Goal: Use online tool/utility: Utilize a website feature to perform a specific function

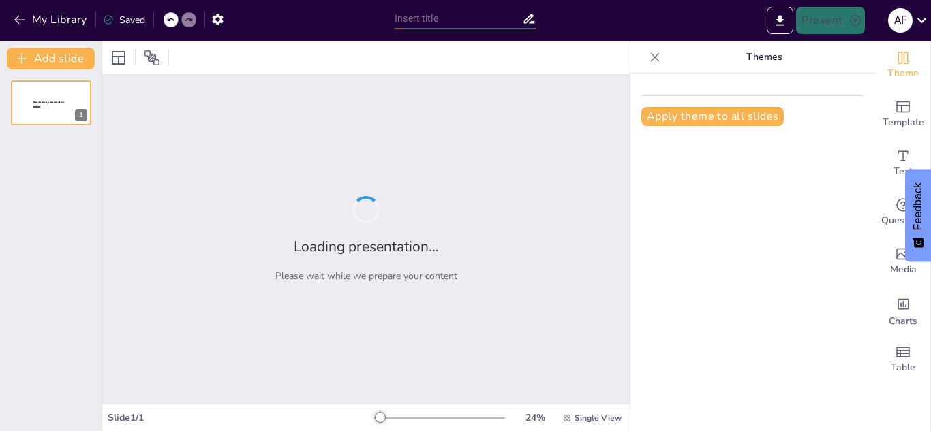
type input "Acciones Humanitarias Inclusivas: Garantizando Derechos para Personas Mayores y…"
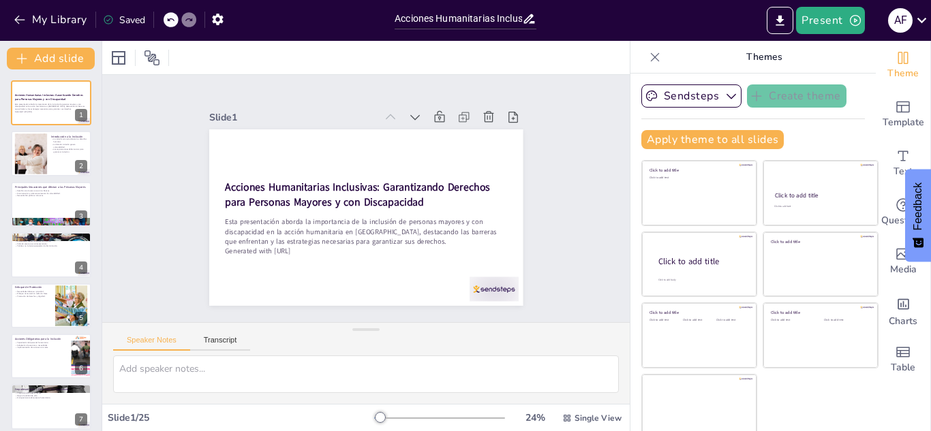
checkbox input "true"
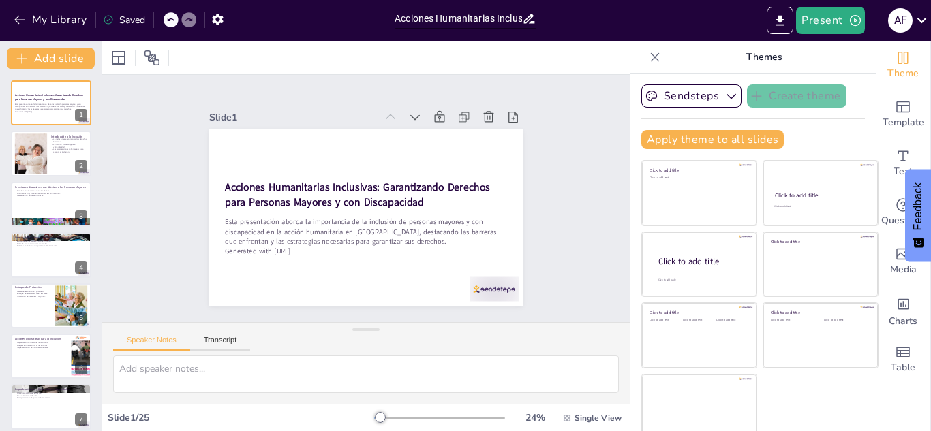
checkbox input "true"
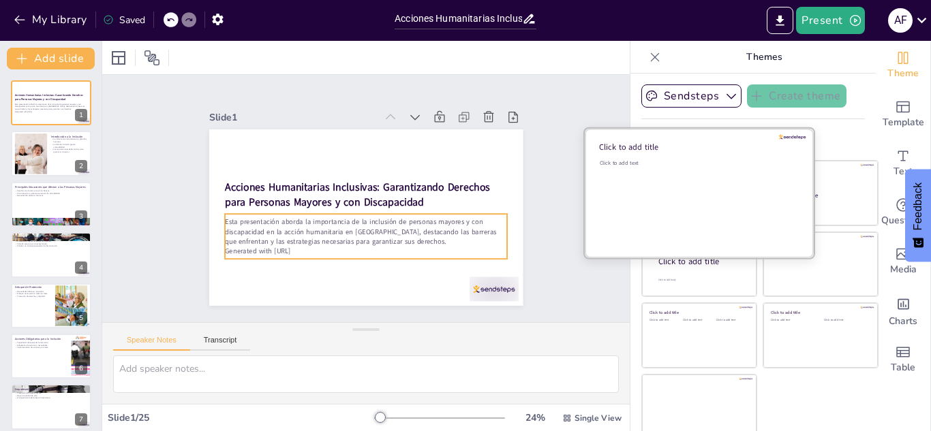
checkbox input "true"
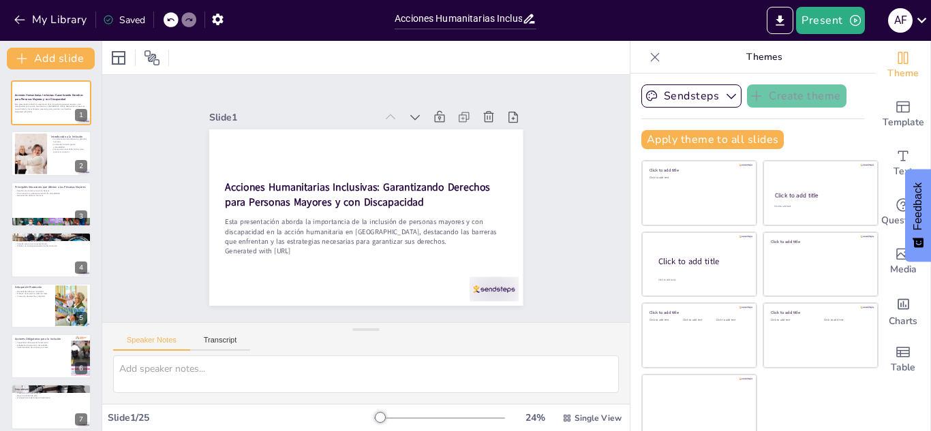
checkbox input "true"
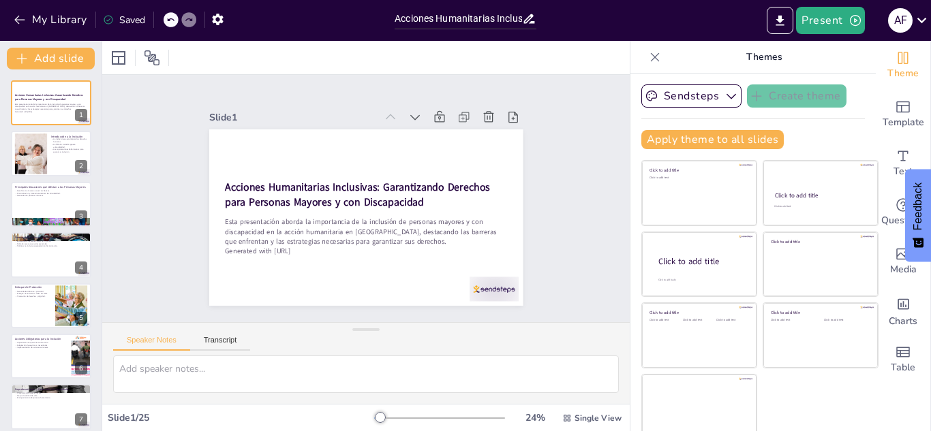
checkbox input "true"
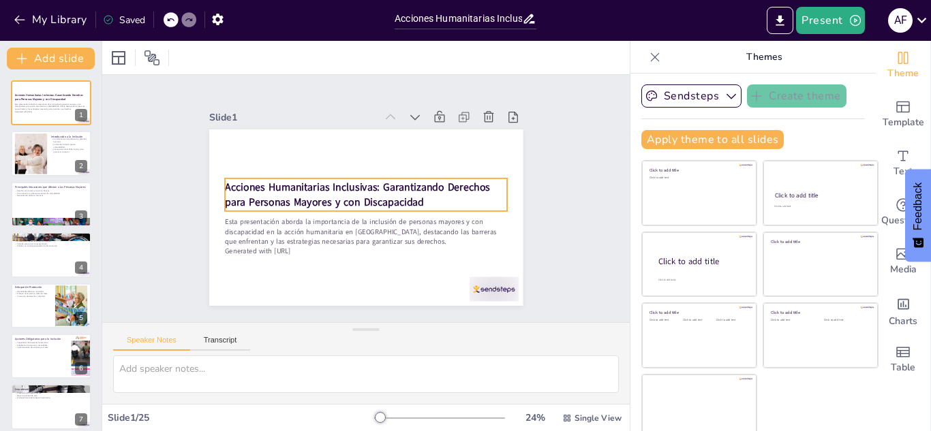
checkbox input "true"
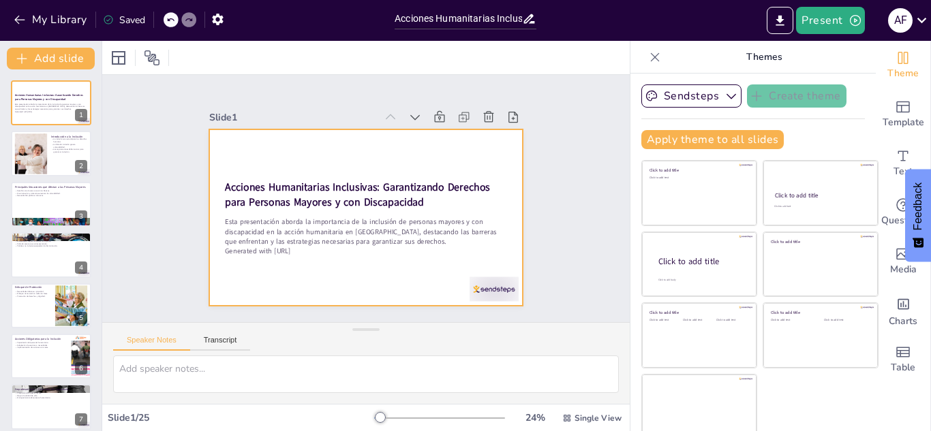
checkbox input "true"
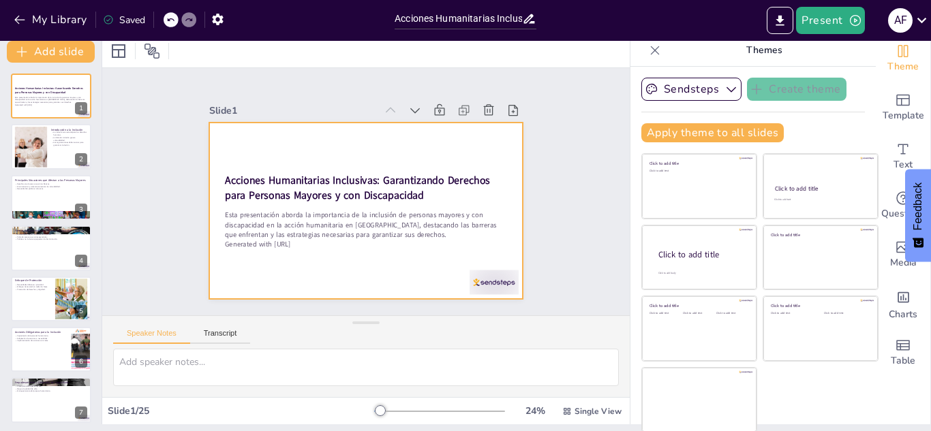
scroll to position [8, 0]
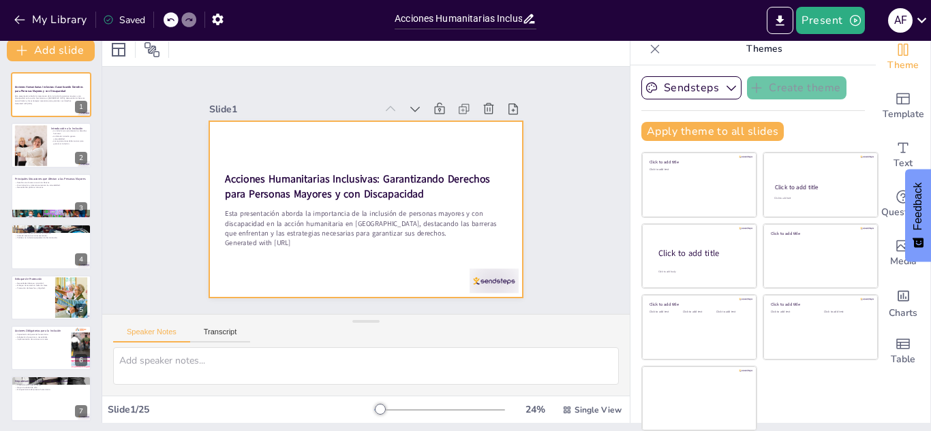
checkbox input "true"
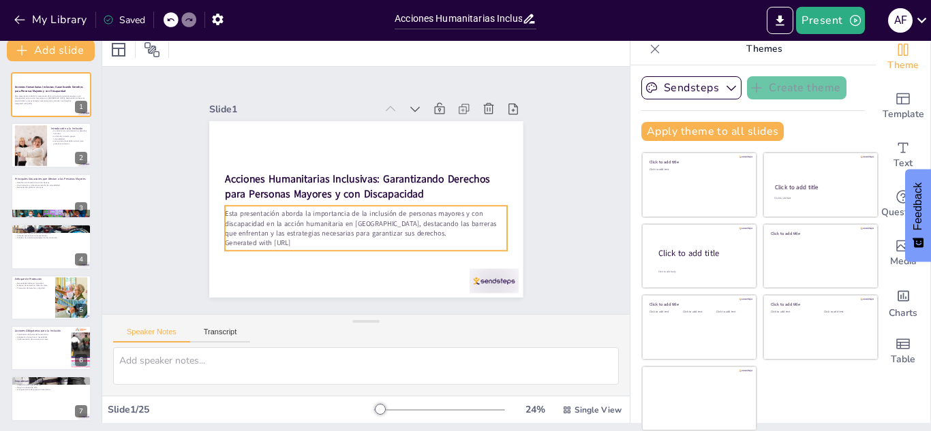
checkbox input "true"
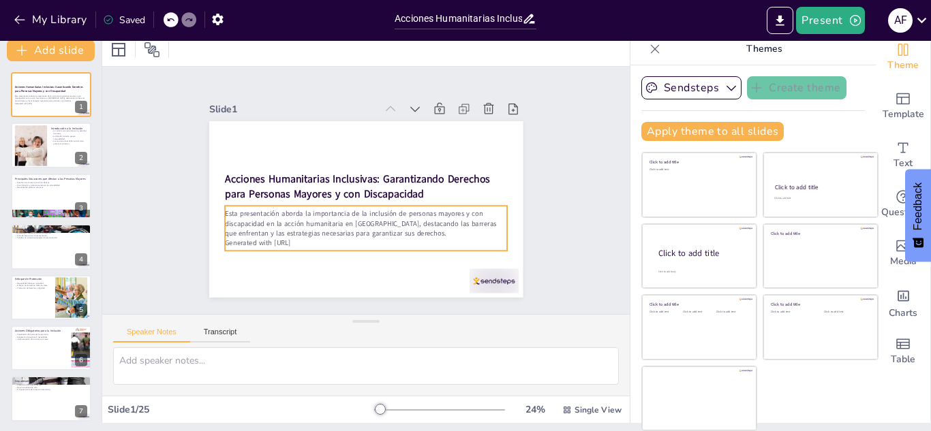
checkbox input "true"
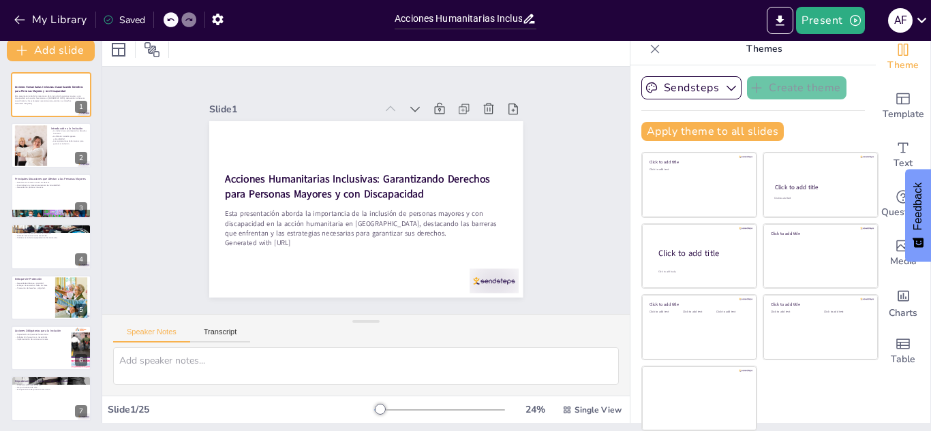
checkbox input "true"
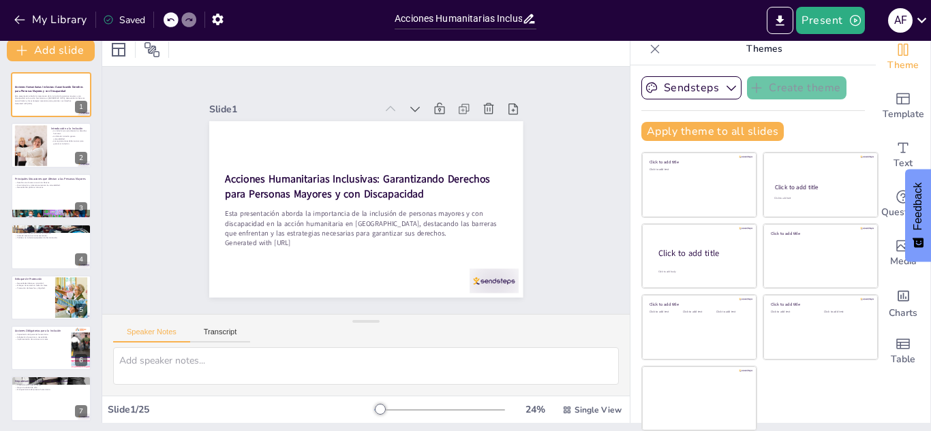
checkbox input "true"
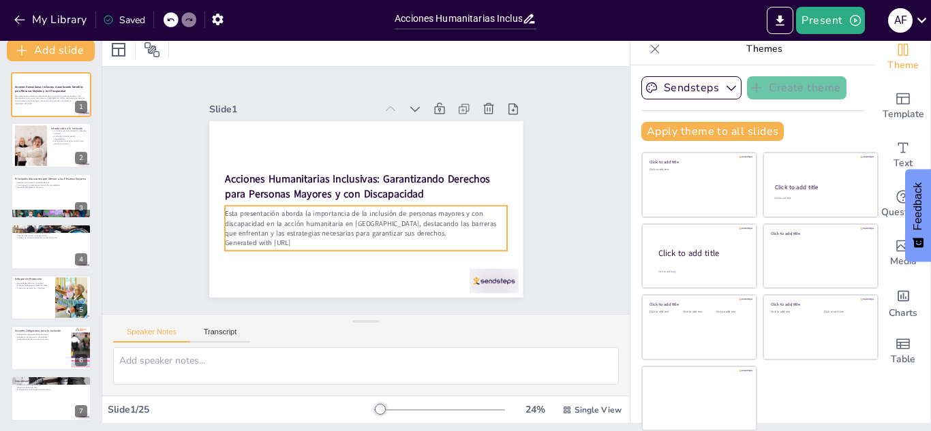
checkbox input "true"
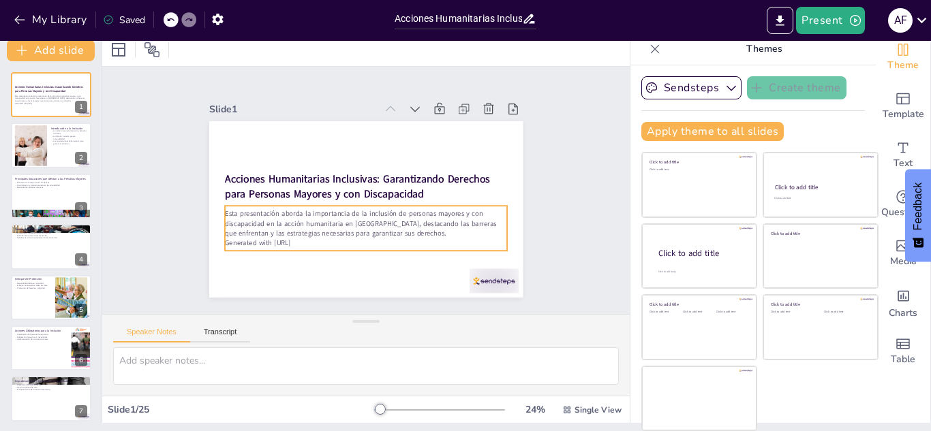
checkbox input "true"
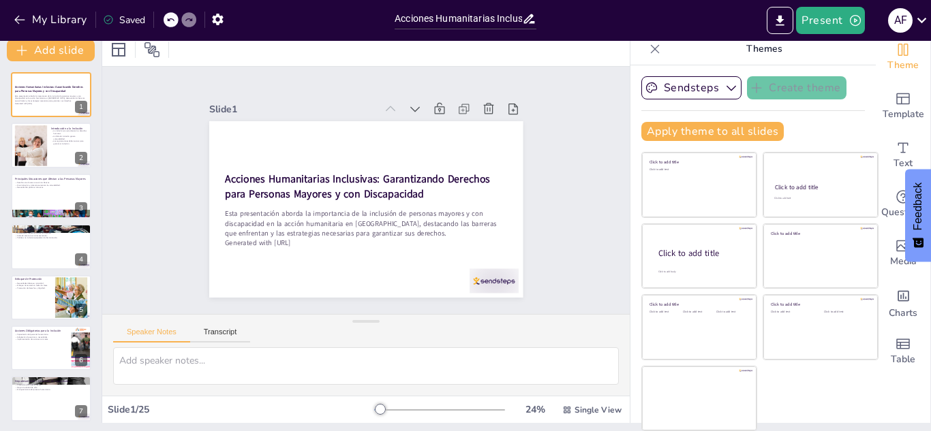
checkbox input "true"
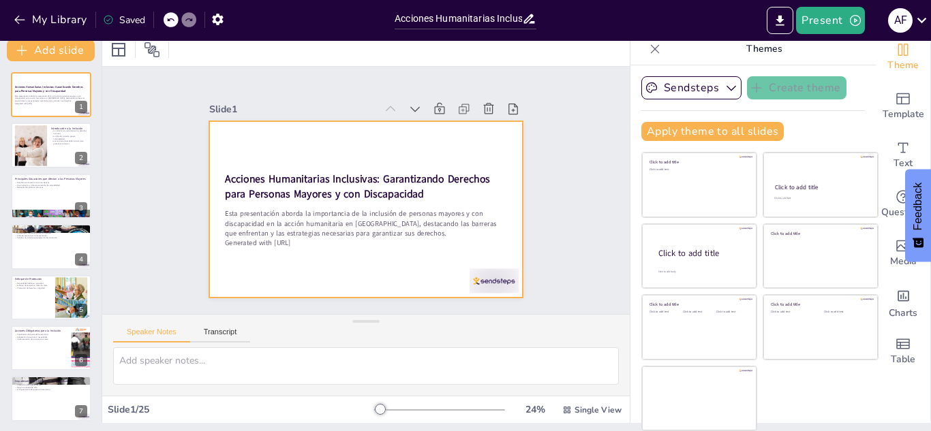
checkbox input "true"
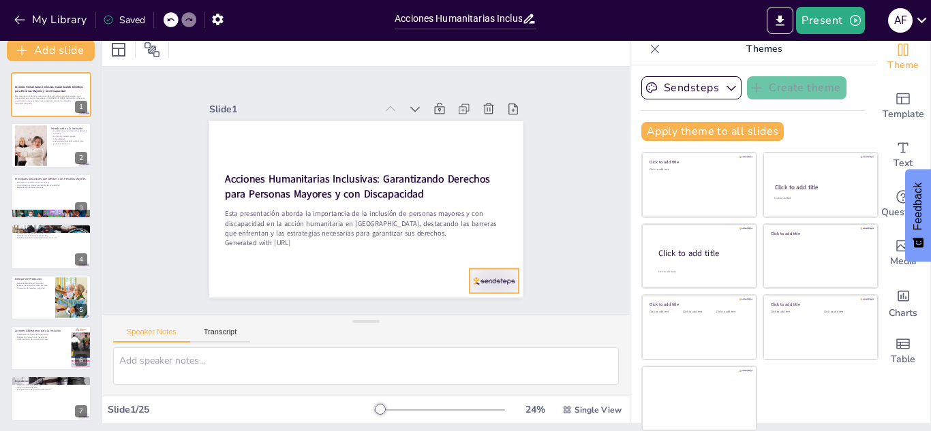
checkbox input "true"
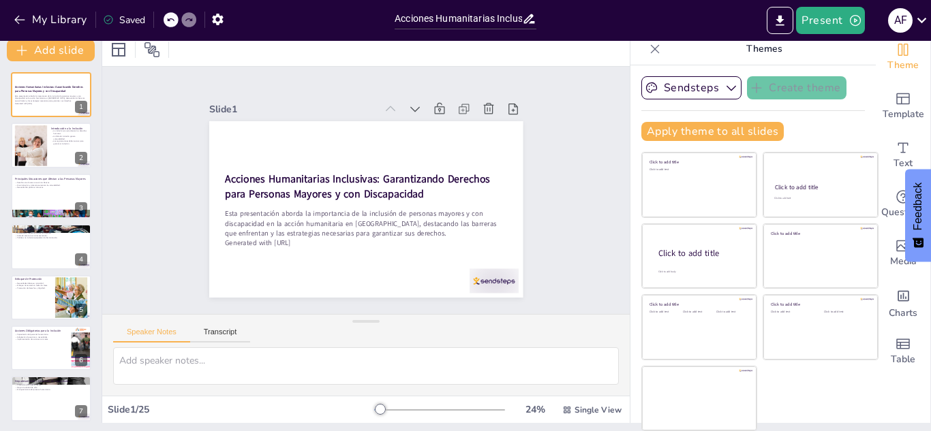
checkbox input "true"
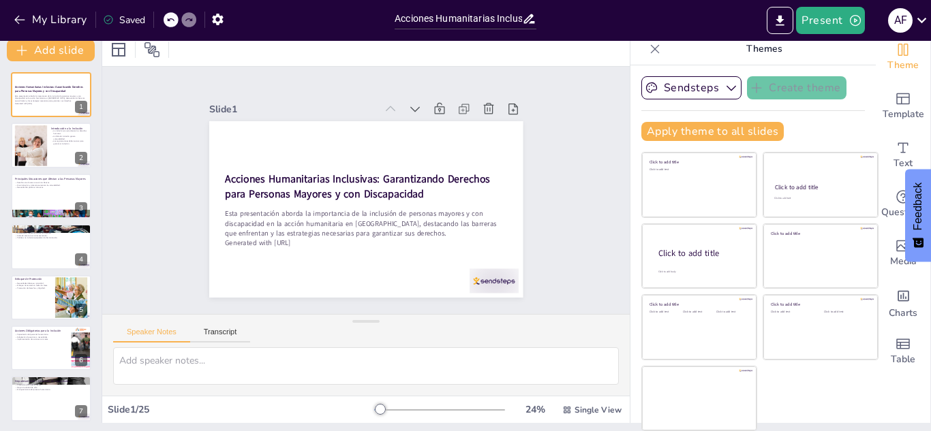
checkbox input "true"
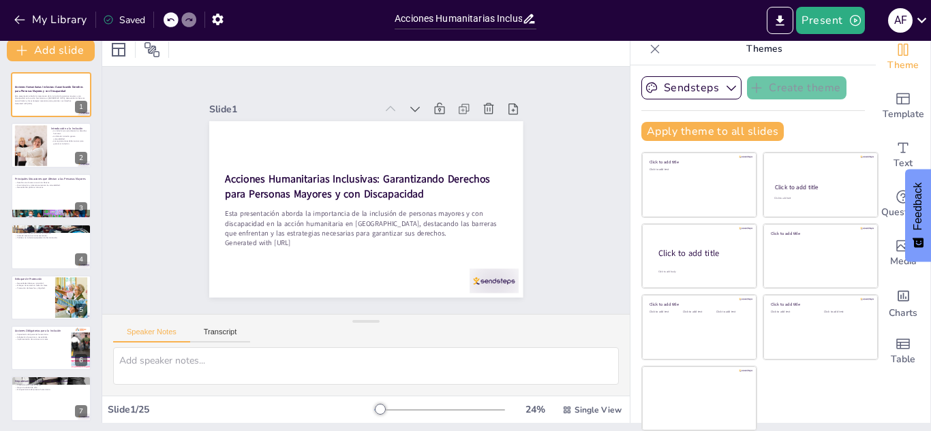
checkbox input "true"
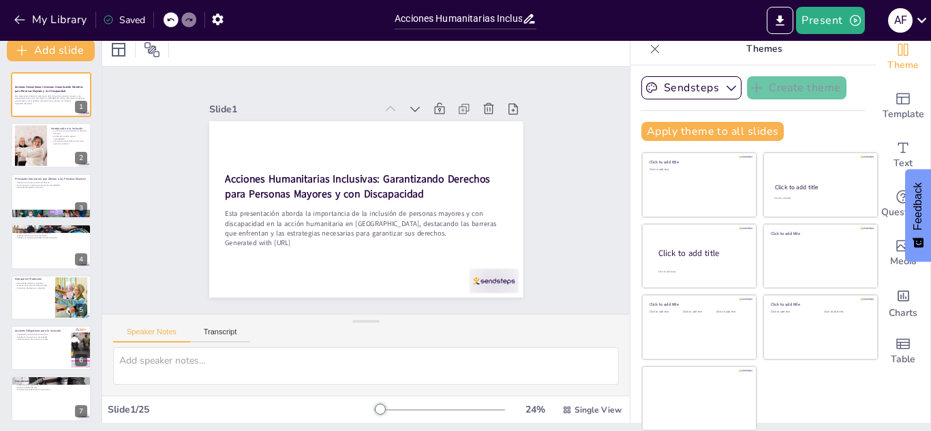
checkbox input "true"
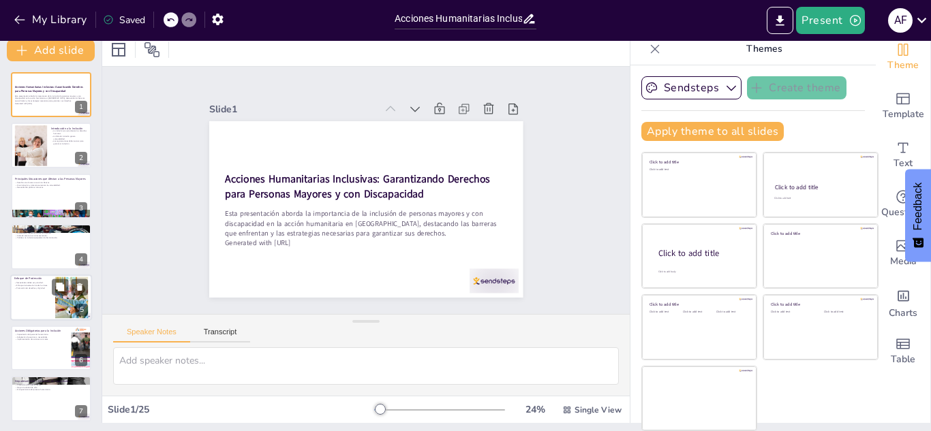
checkbox input "true"
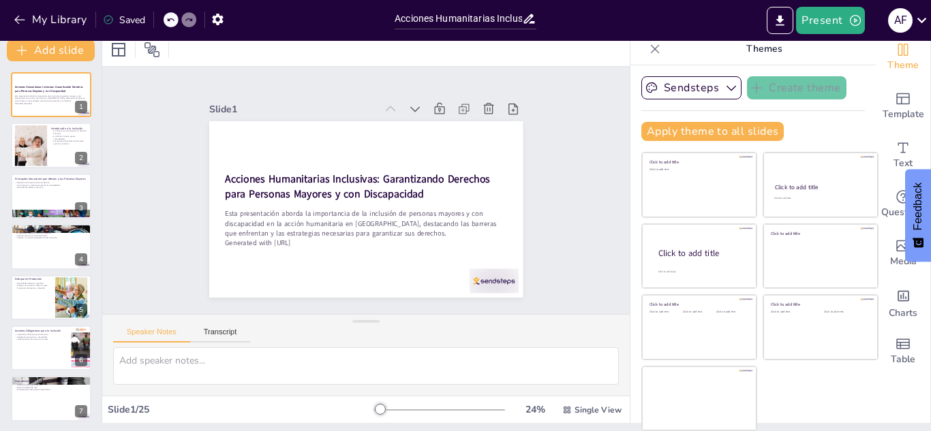
checkbox input "true"
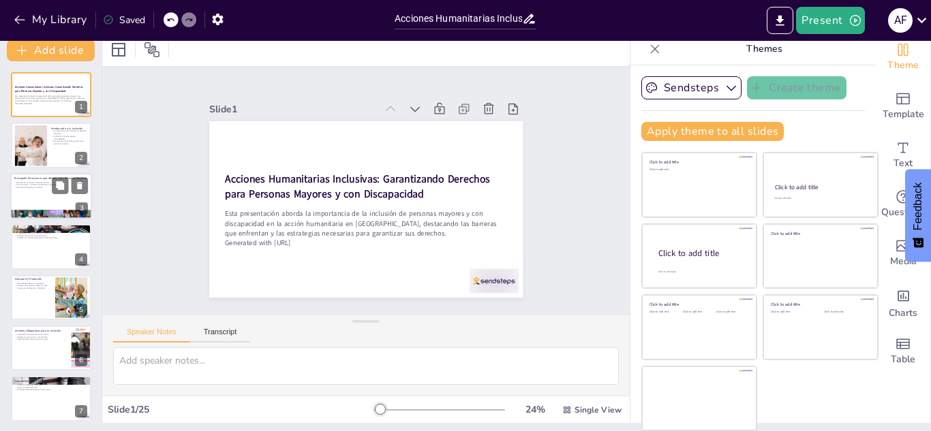
checkbox input "true"
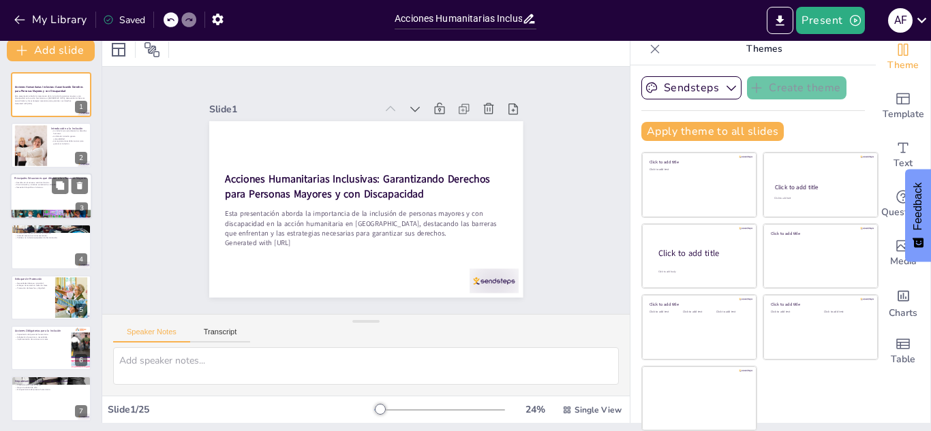
checkbox input "true"
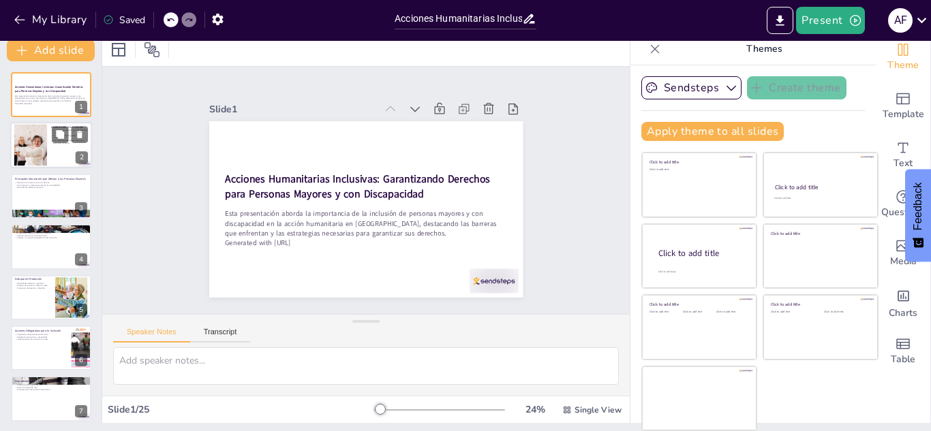
checkbox input "true"
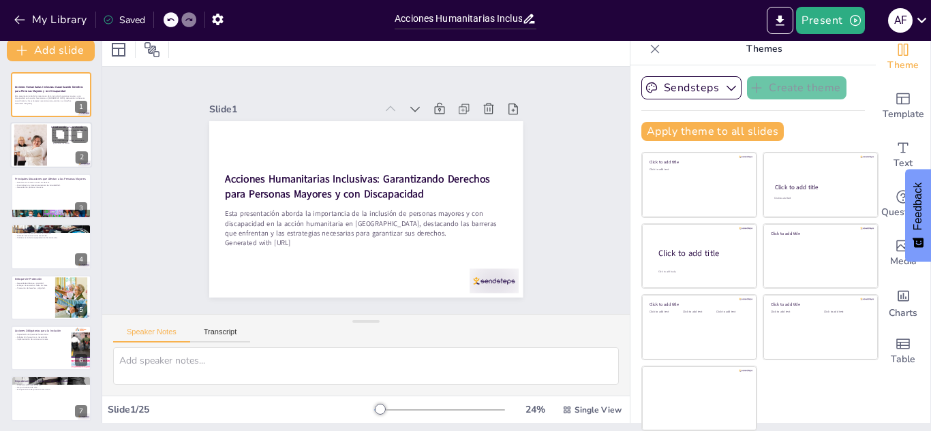
checkbox input "true"
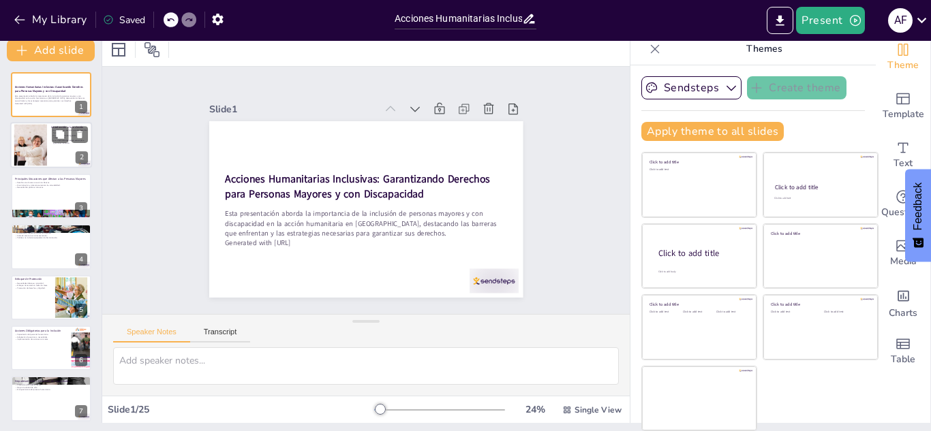
checkbox input "true"
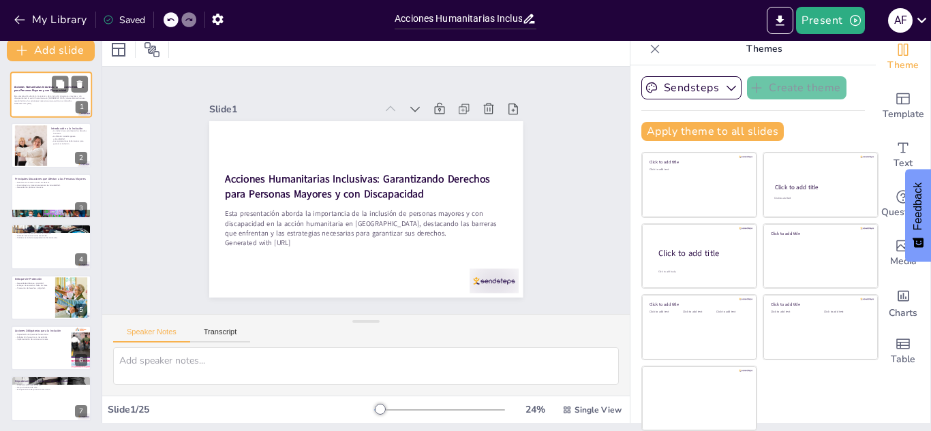
checkbox input "true"
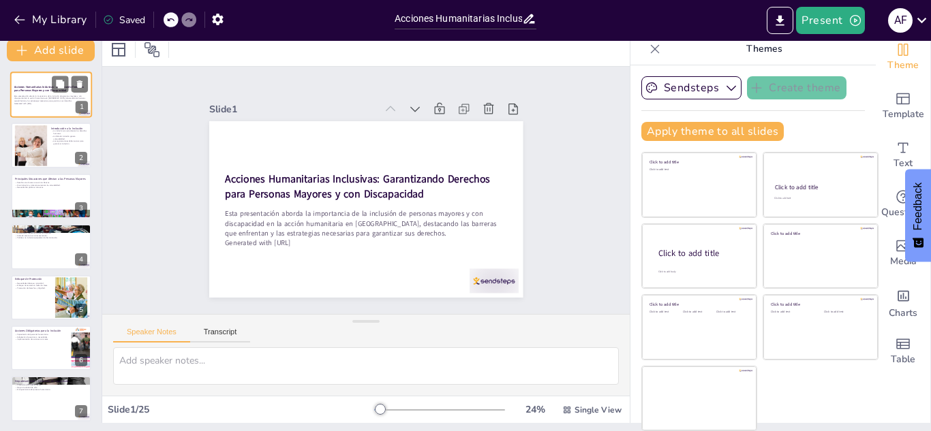
checkbox input "true"
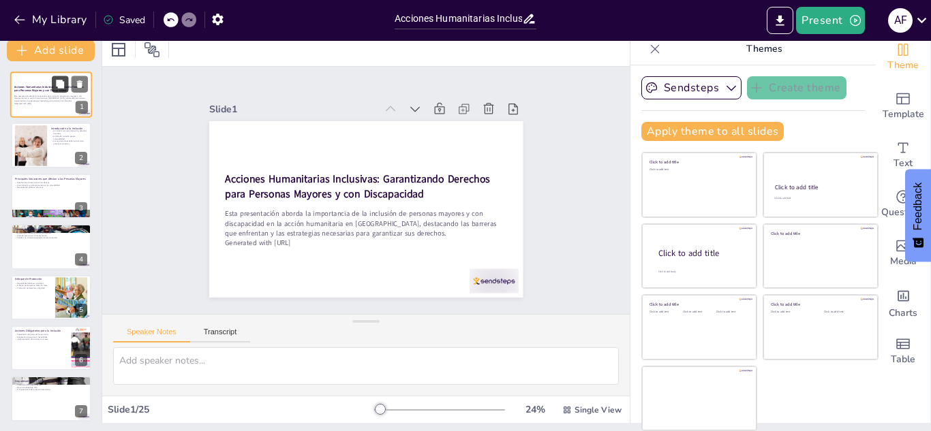
checkbox input "true"
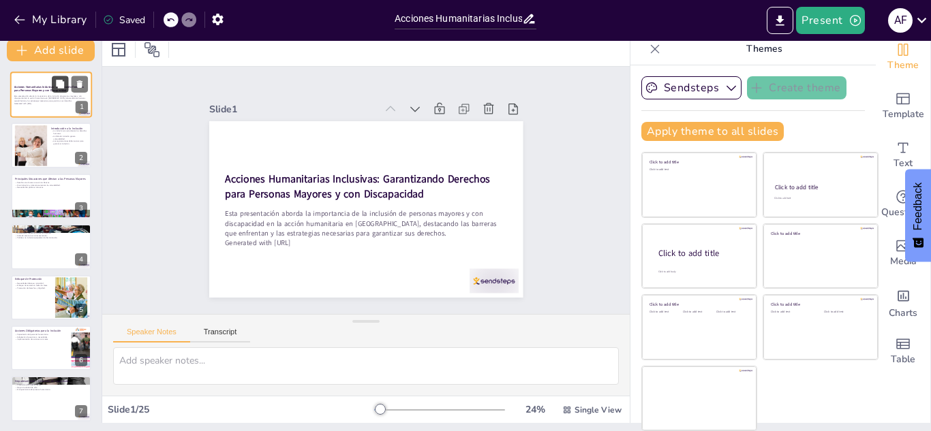
checkbox input "true"
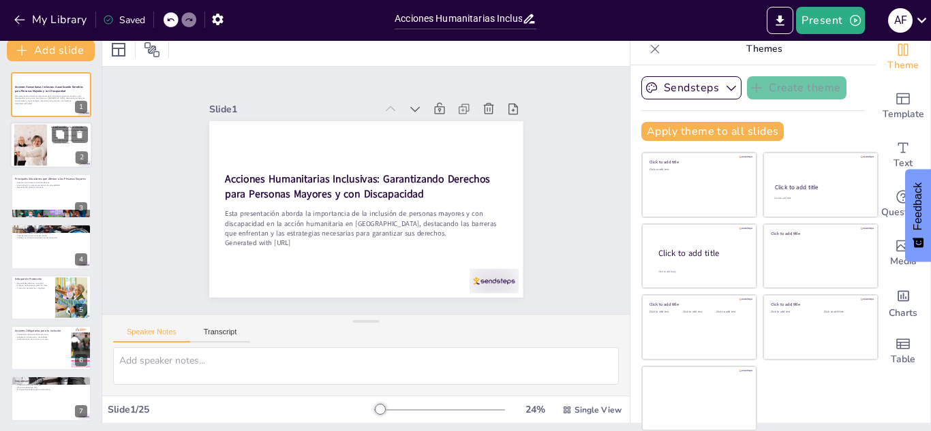
checkbox input "true"
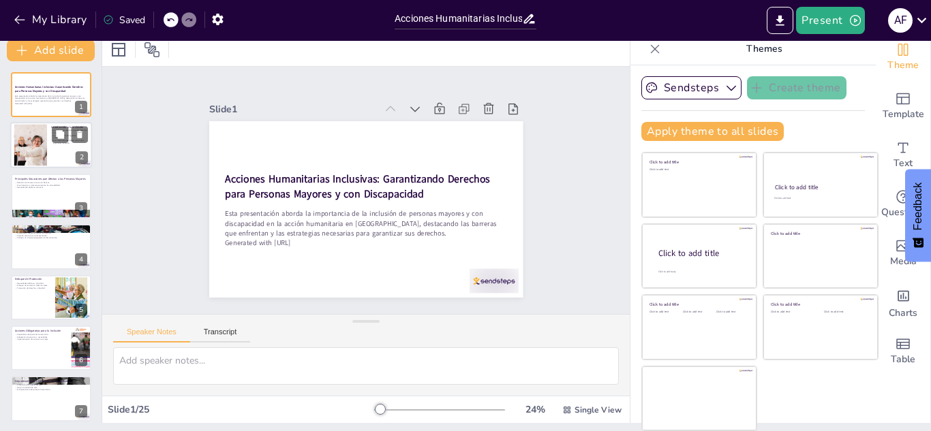
checkbox input "true"
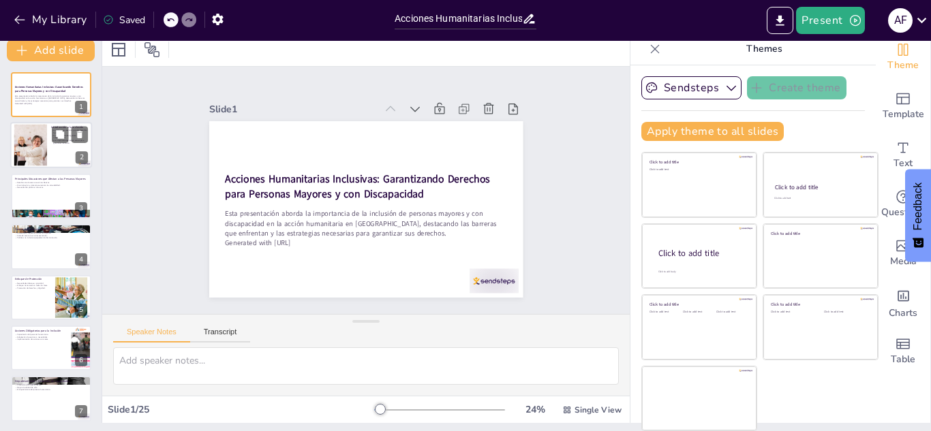
checkbox input "true"
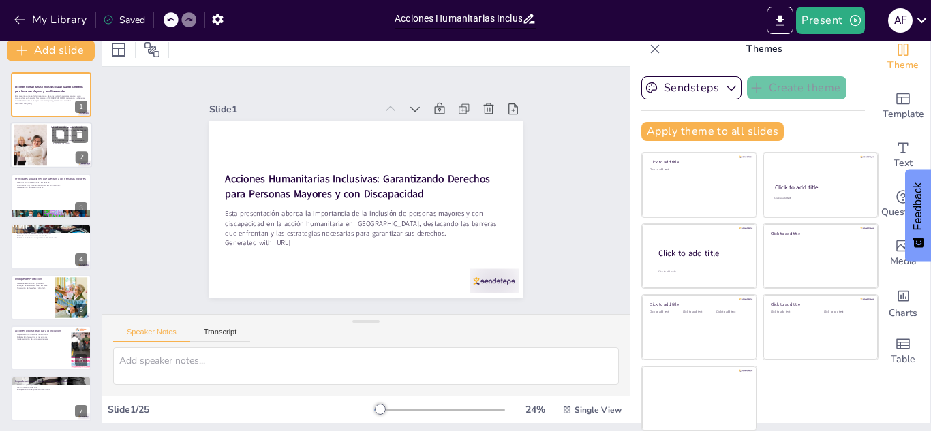
click at [36, 159] on div at bounding box center [31, 146] width 74 height 42
type textarea "La inclusión es un derecho humano fundamental que permite que todas las persona…"
checkbox input "true"
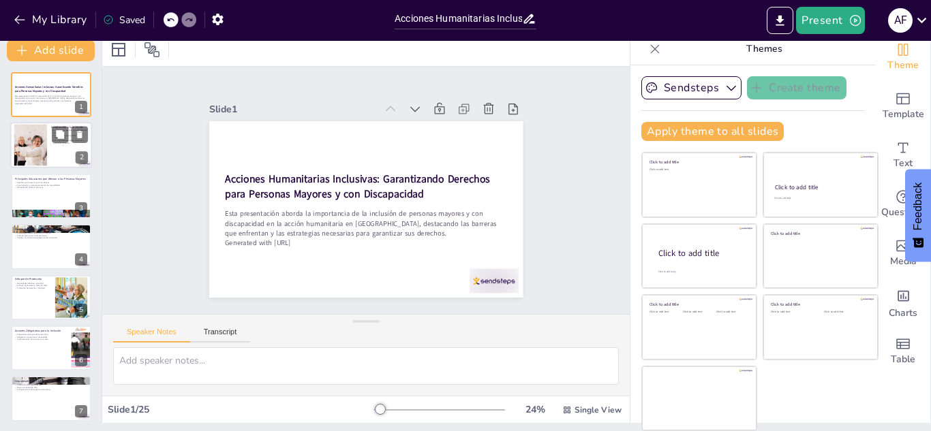
checkbox input "true"
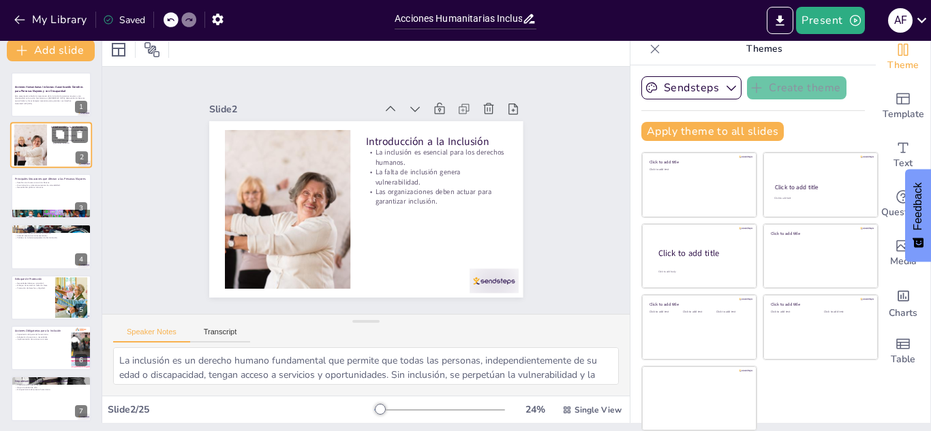
checkbox input "true"
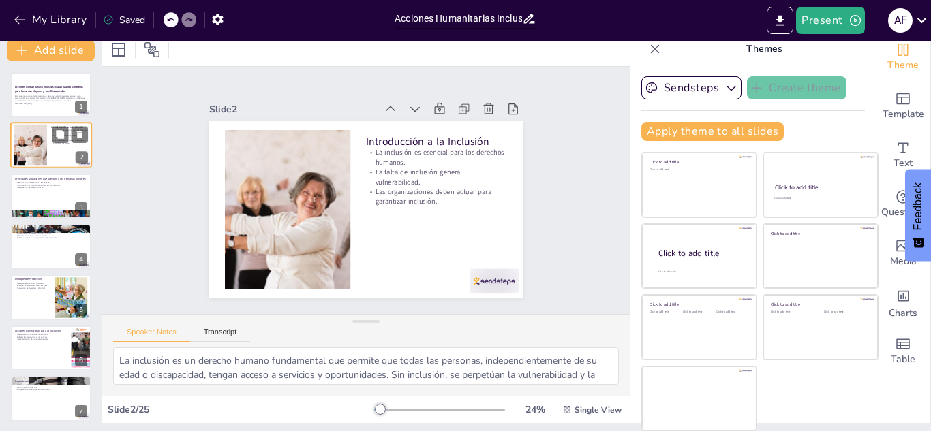
checkbox input "true"
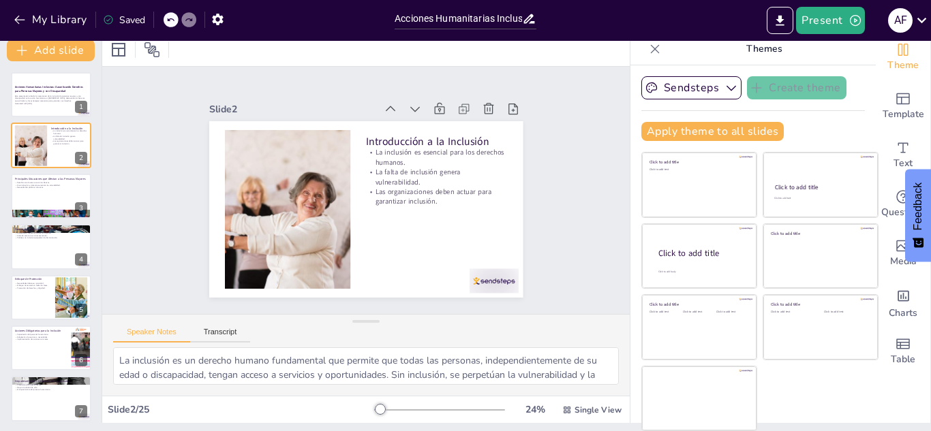
checkbox input "true"
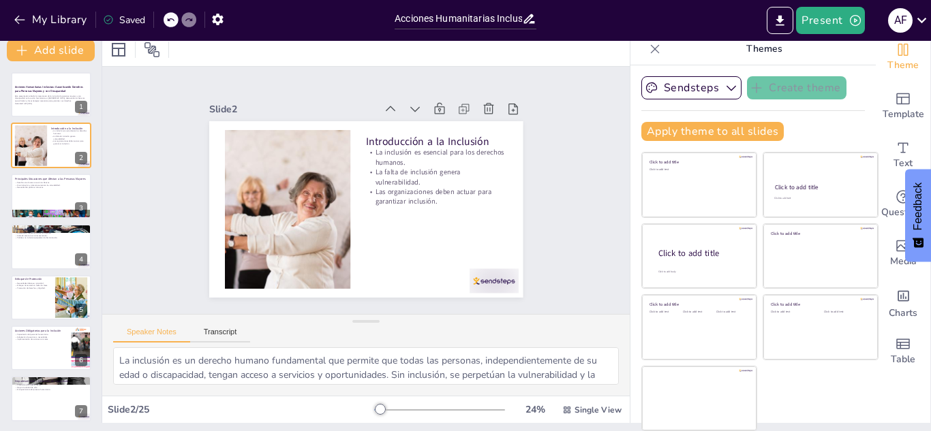
checkbox input "true"
click at [32, 202] on div at bounding box center [51, 196] width 82 height 46
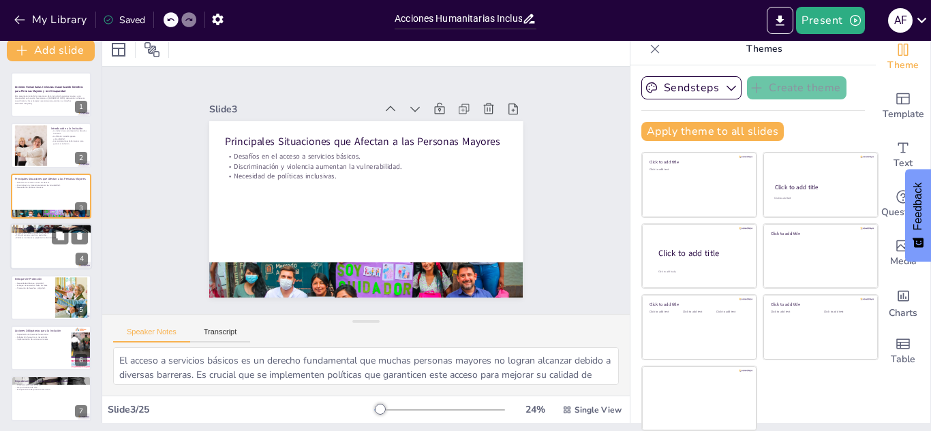
click at [30, 246] on div at bounding box center [51, 247] width 82 height 46
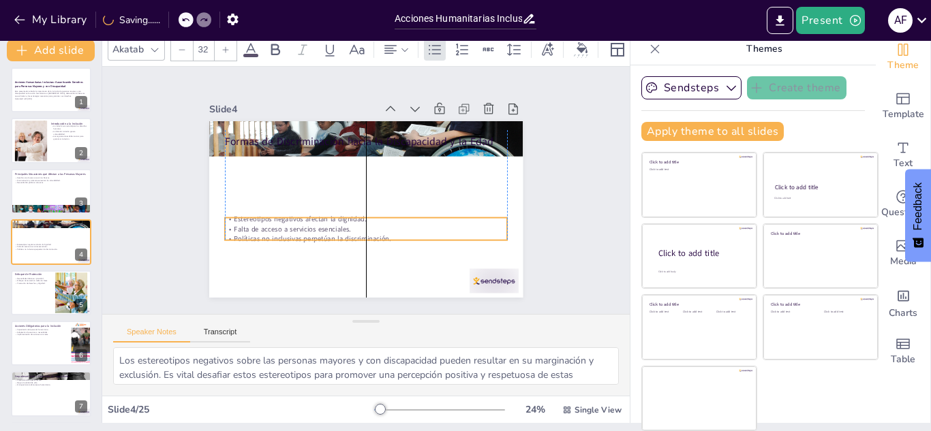
drag, startPoint x: 280, startPoint y: 158, endPoint x: 279, endPoint y: 221, distance: 62.7
click at [279, 221] on p "Falta de acceso a servicios esenciales." at bounding box center [358, 228] width 278 height 68
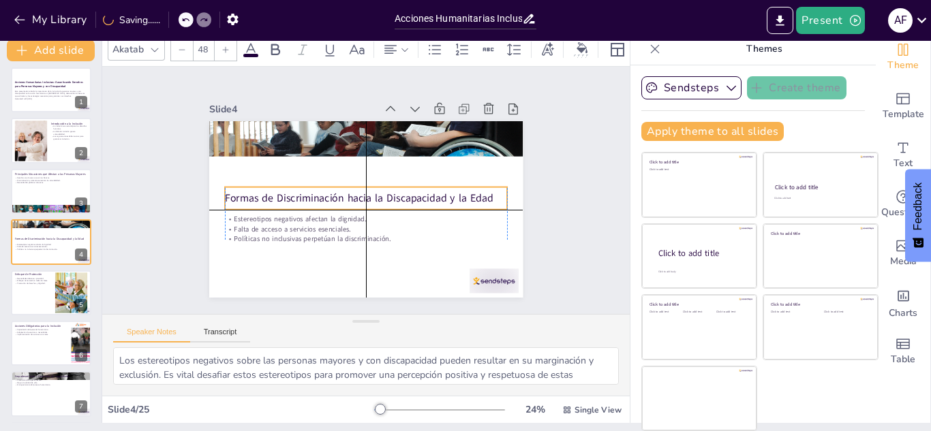
drag, startPoint x: 262, startPoint y: 140, endPoint x: 258, endPoint y: 198, distance: 58.1
click at [271, 198] on p "Formas de Discriminación hacia la Discapacidad y la Edad" at bounding box center [360, 194] width 178 height 237
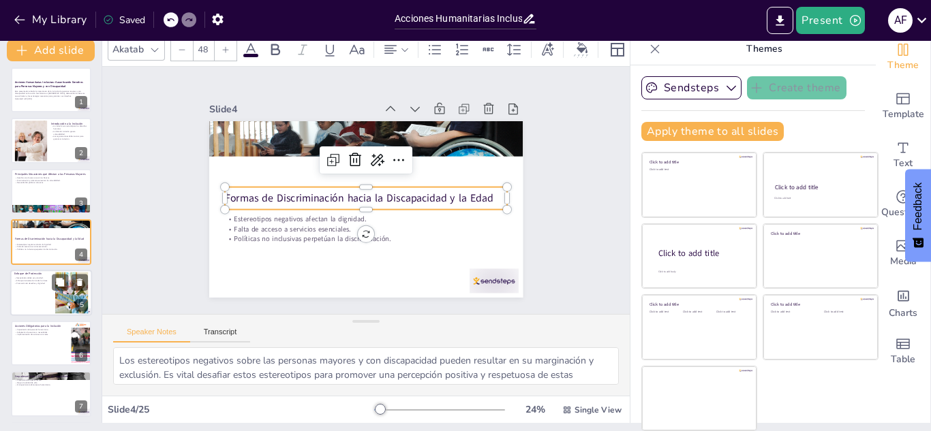
click at [33, 288] on div at bounding box center [51, 293] width 82 height 46
click at [33, 321] on div at bounding box center [51, 343] width 80 height 45
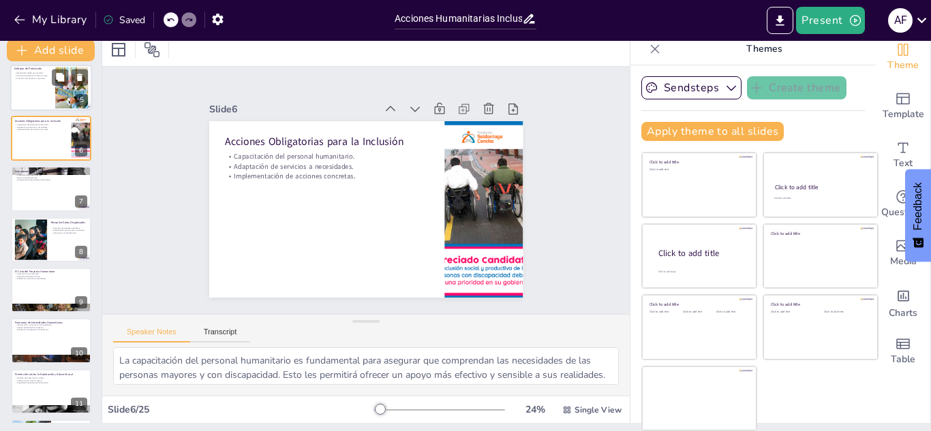
scroll to position [243, 0]
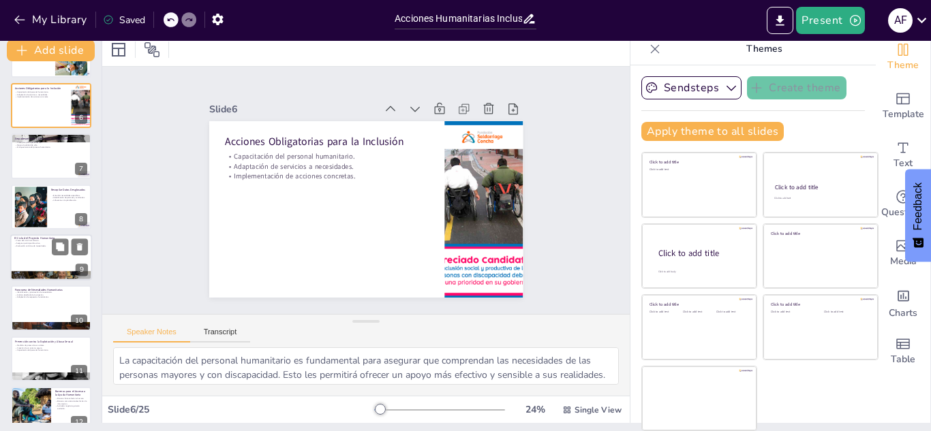
click at [37, 260] on div at bounding box center [51, 257] width 82 height 46
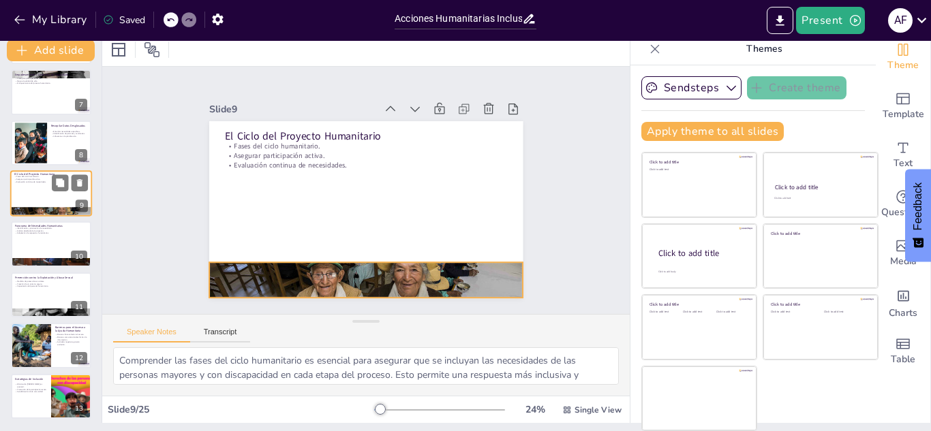
scroll to position [326, 0]
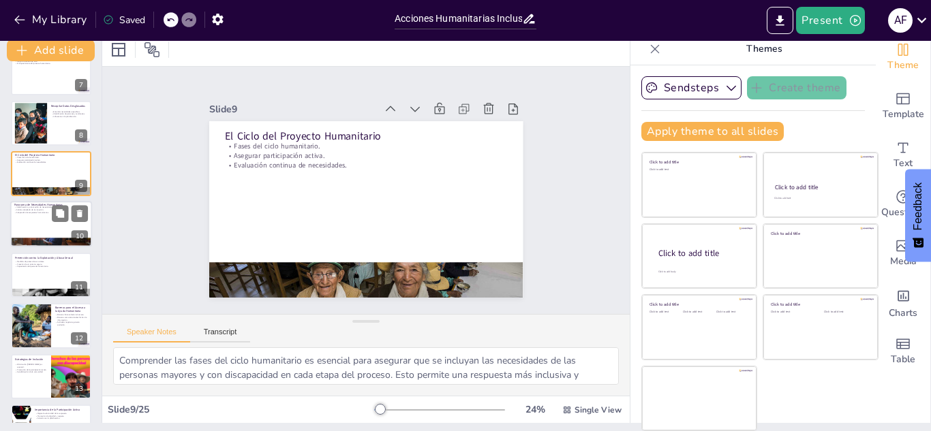
click at [40, 225] on div at bounding box center [51, 225] width 82 height 46
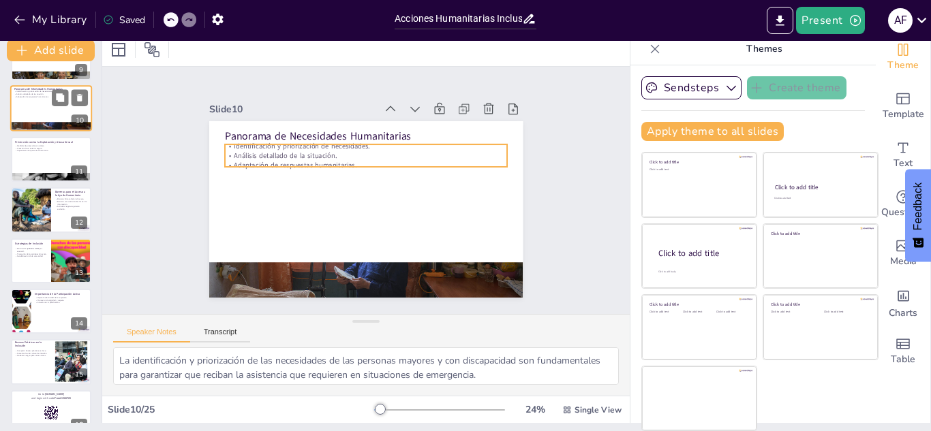
scroll to position [445, 0]
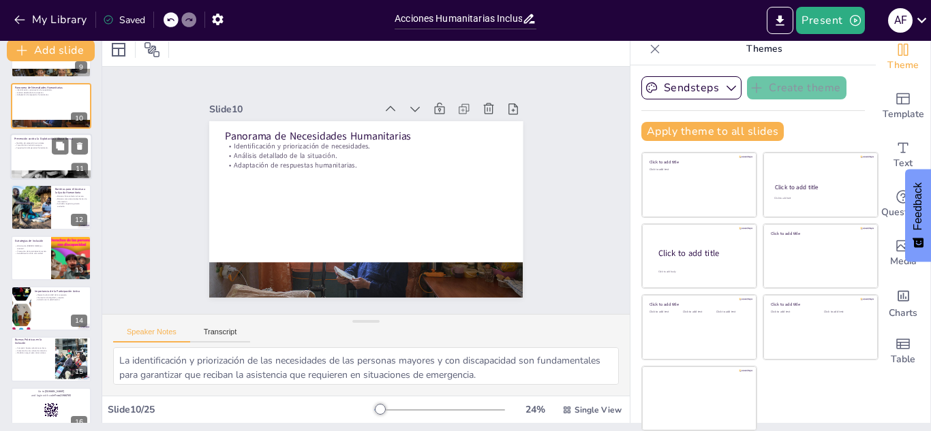
click at [42, 151] on div at bounding box center [51, 157] width 82 height 46
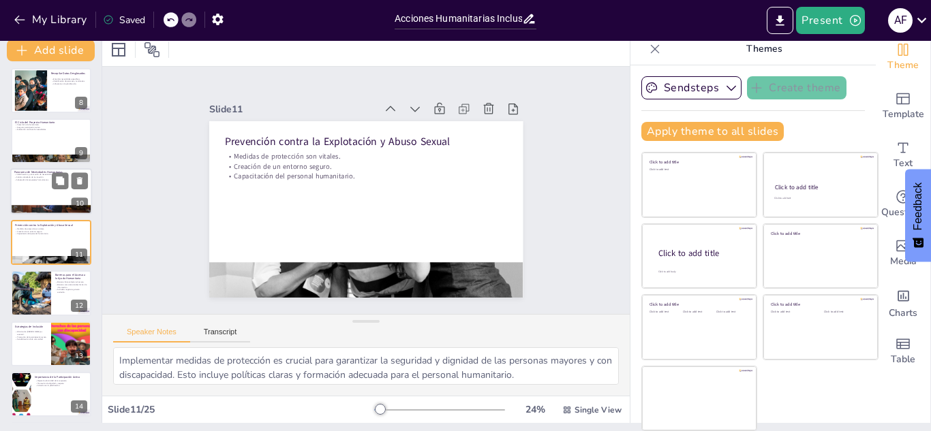
click at [39, 203] on div at bounding box center [51, 192] width 82 height 46
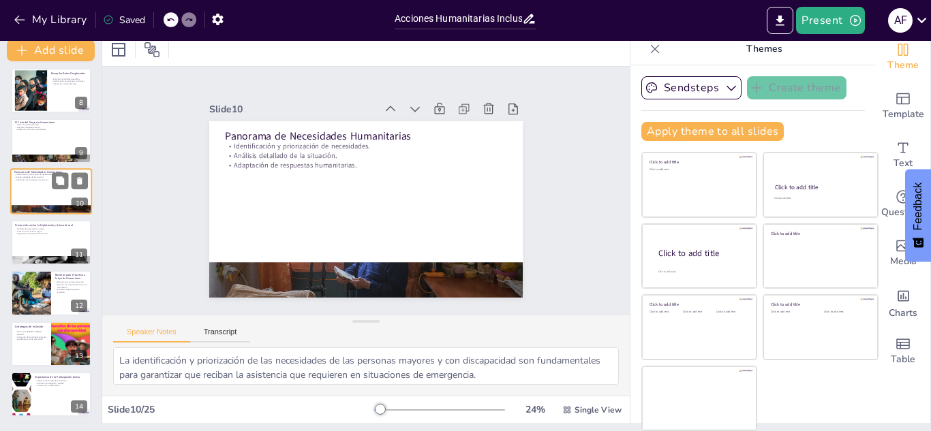
scroll to position [309, 0]
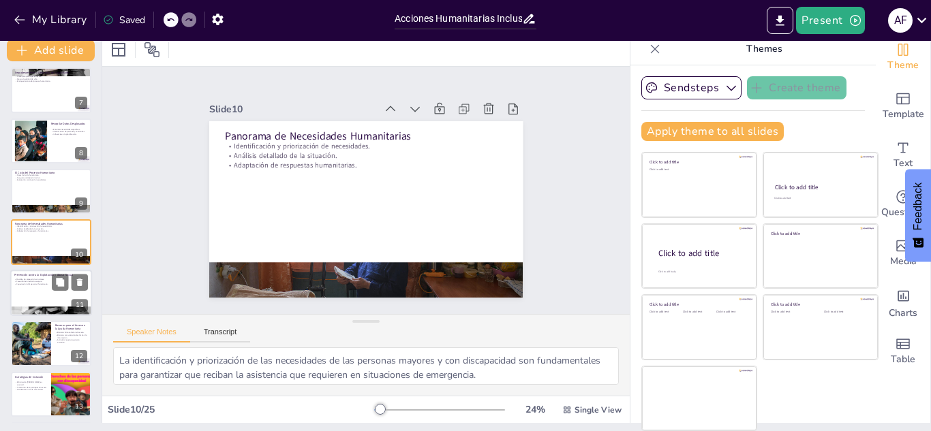
click at [46, 288] on div at bounding box center [51, 293] width 82 height 46
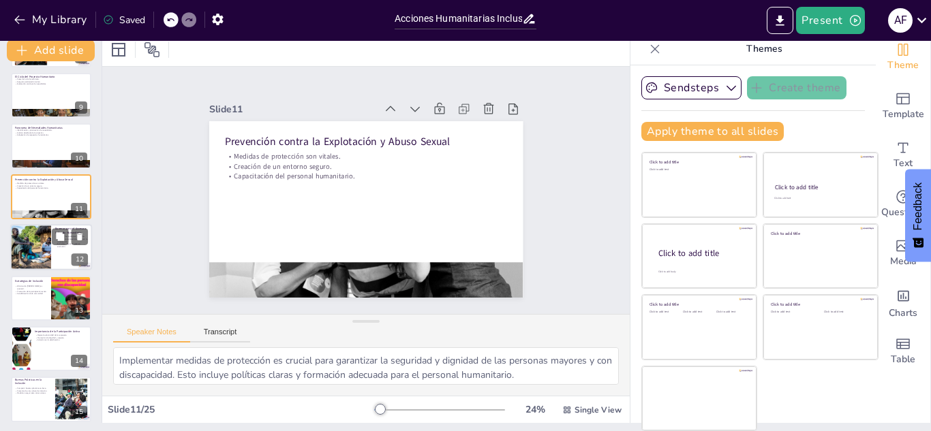
scroll to position [427, 0]
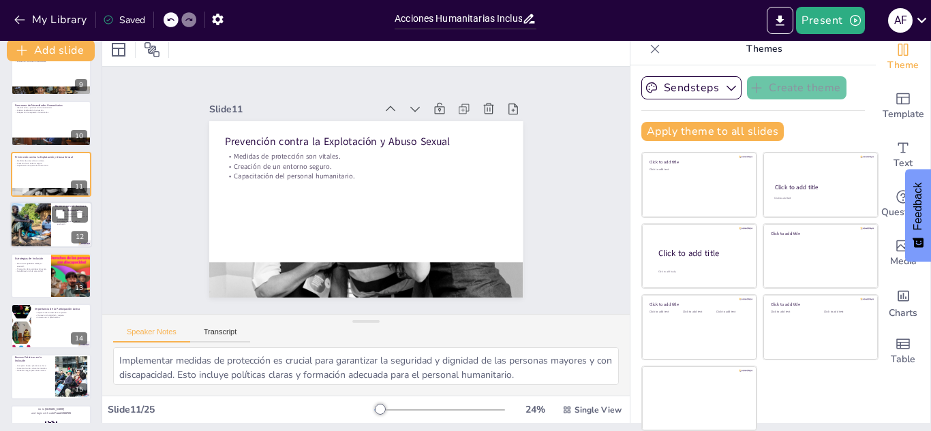
click at [35, 226] on div at bounding box center [31, 225] width 70 height 46
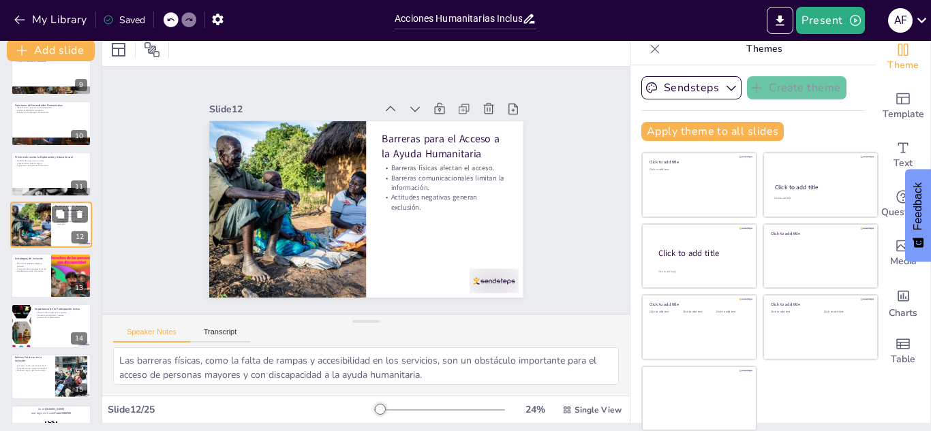
scroll to position [410, 0]
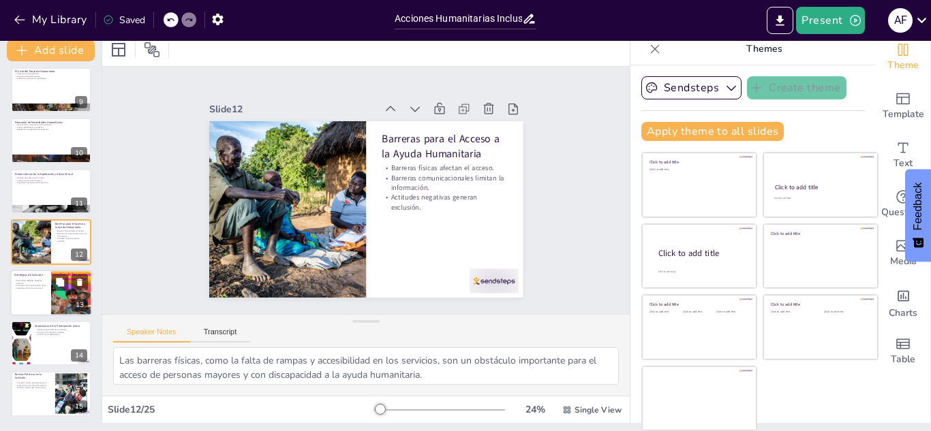
click at [31, 288] on p "Sensibilización de la comunidad." at bounding box center [30, 288] width 33 height 3
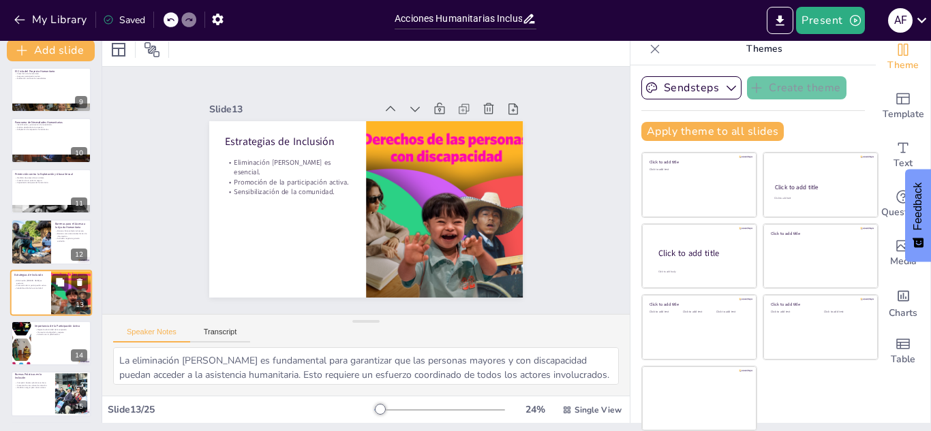
scroll to position [461, 0]
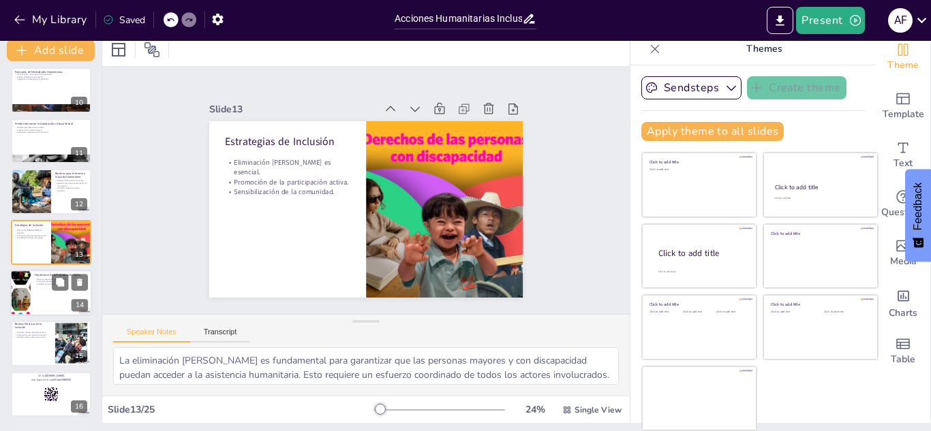
click at [37, 292] on div at bounding box center [51, 293] width 82 height 46
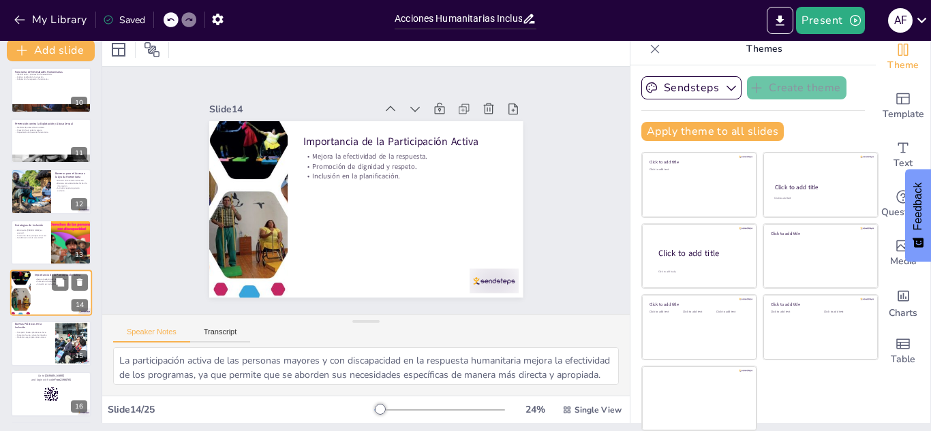
scroll to position [512, 0]
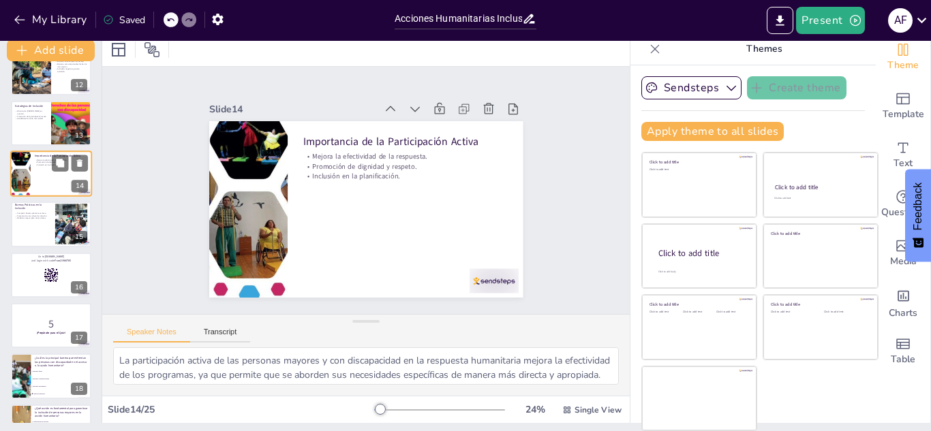
click at [37, 292] on div at bounding box center [51, 275] width 80 height 45
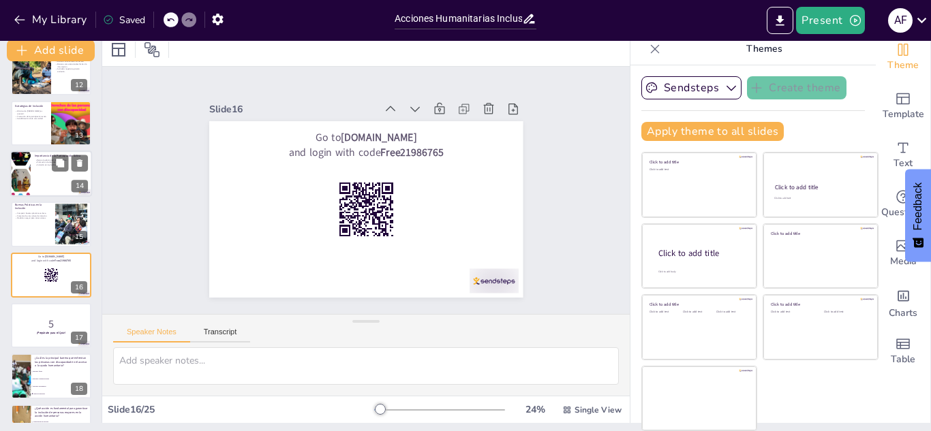
scroll to position [613, 0]
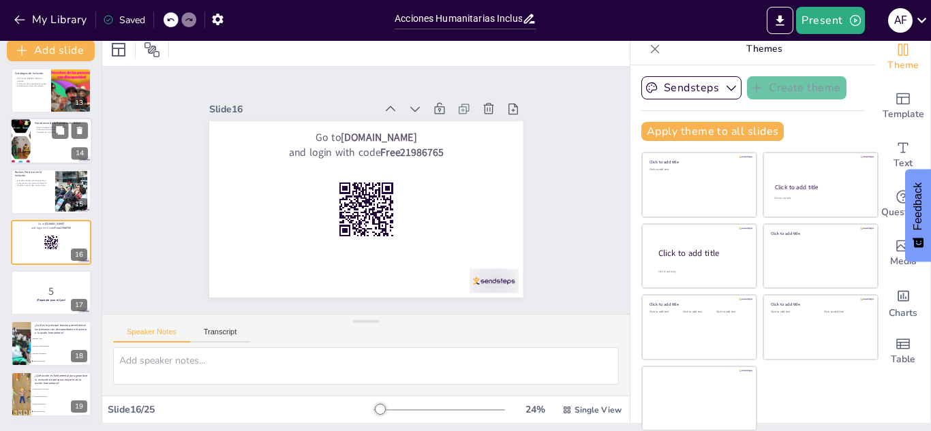
click at [37, 292] on p "5" at bounding box center [51, 291] width 72 height 15
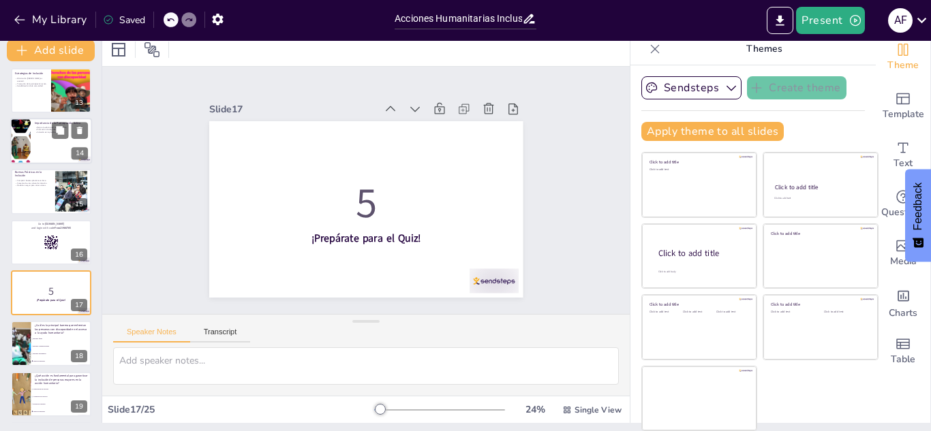
scroll to position [664, 0]
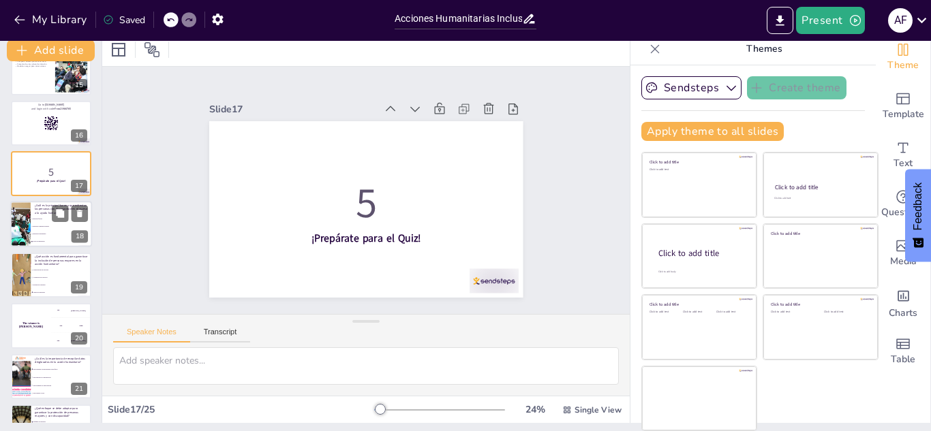
click at [35, 234] on span "Barreras actitudinales" at bounding box center [62, 235] width 59 height 2
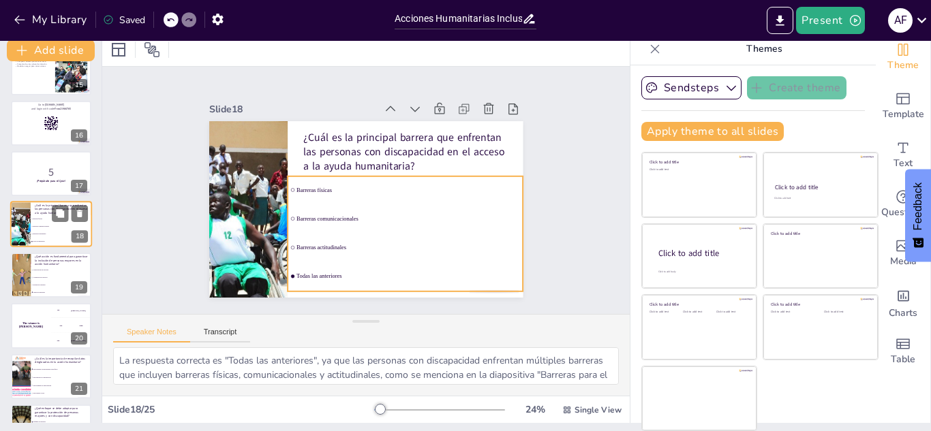
scroll to position [714, 0]
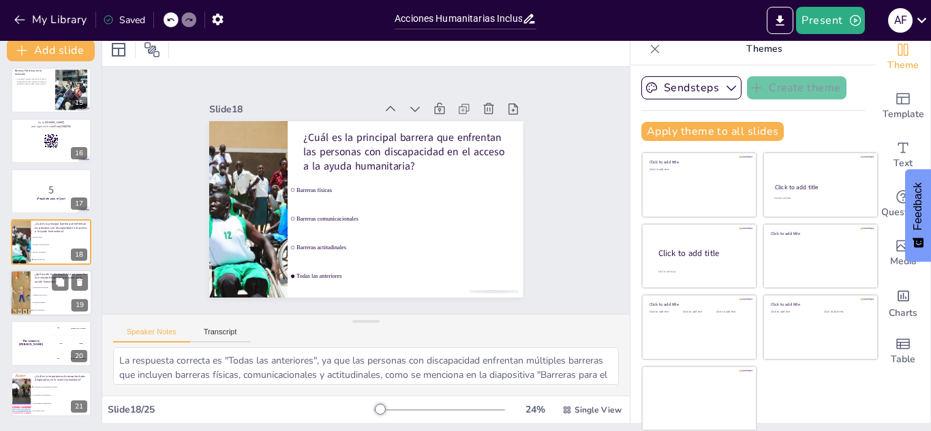
click at [34, 292] on li "Adaptación de servicios" at bounding box center [61, 295] width 61 height 7
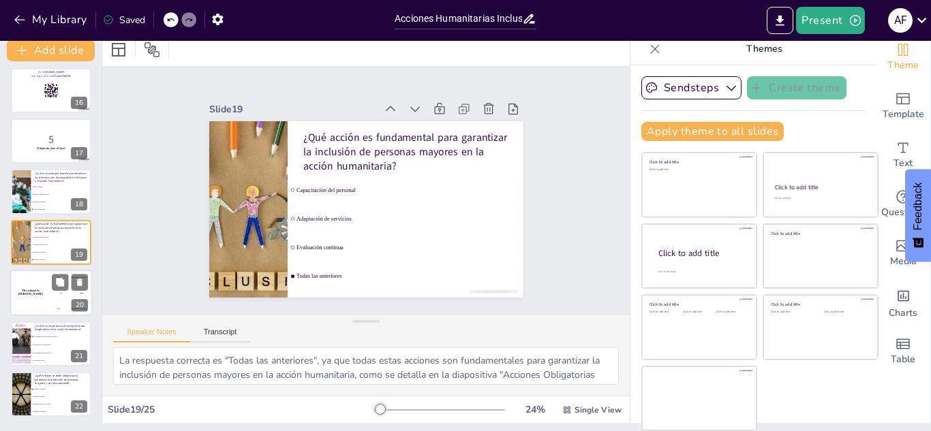
scroll to position [833, 0]
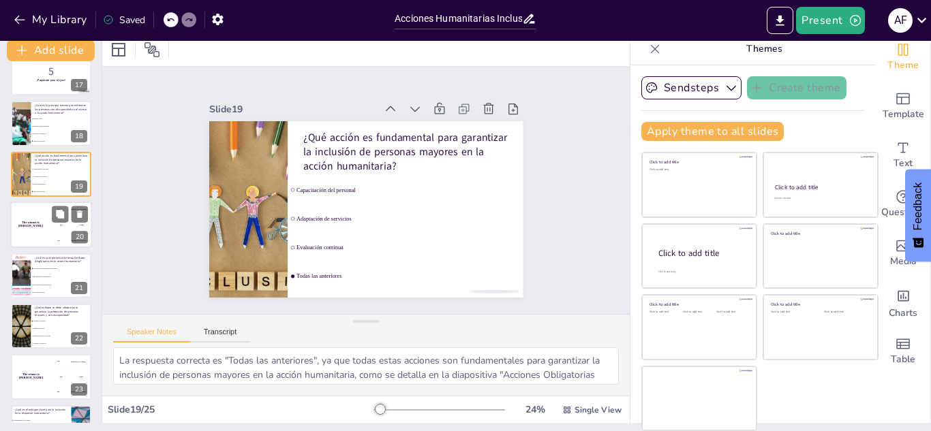
click at [37, 231] on div "The winner is [PERSON_NAME]" at bounding box center [30, 225] width 41 height 46
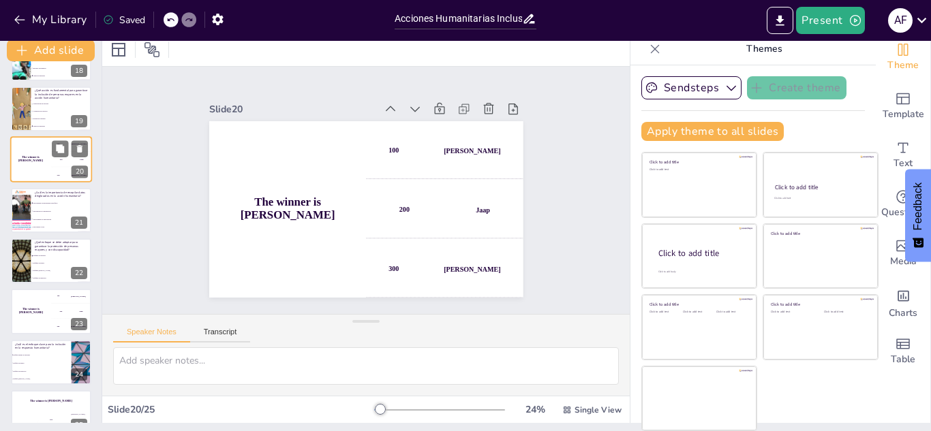
scroll to position [921, 0]
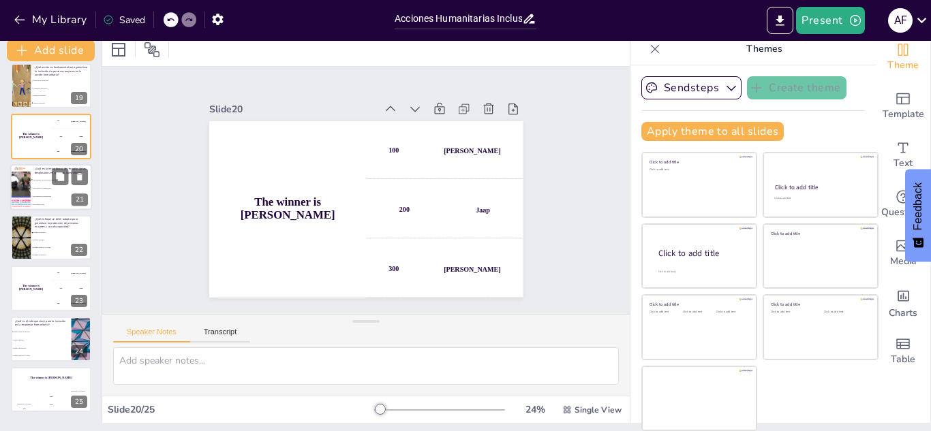
click at [43, 183] on li "Para entender las necesidades específicas" at bounding box center [61, 180] width 61 height 8
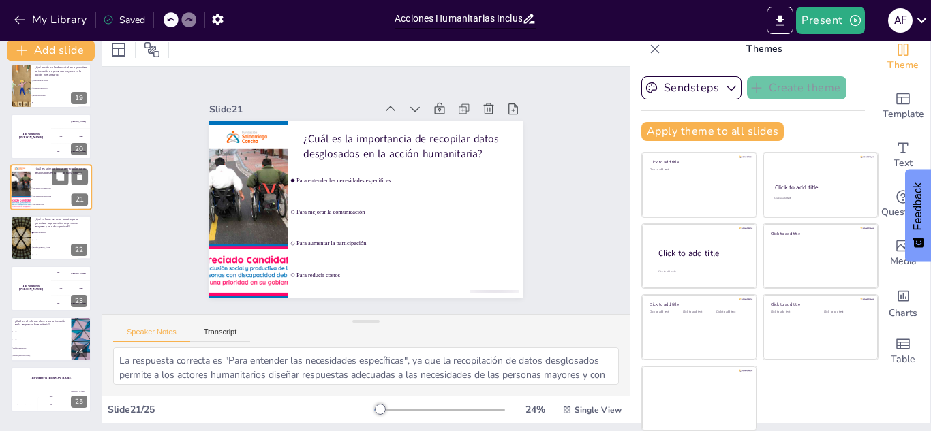
scroll to position [866, 0]
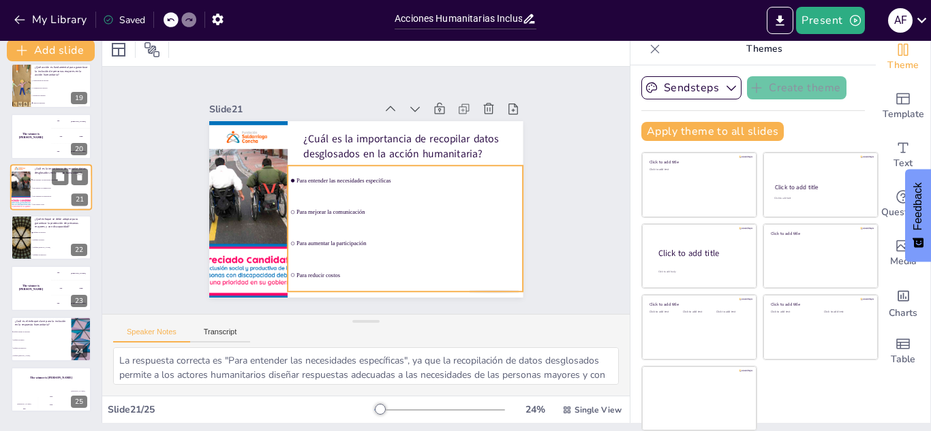
click at [43, 183] on li "Para entender las necesidades específicas" at bounding box center [61, 180] width 61 height 8
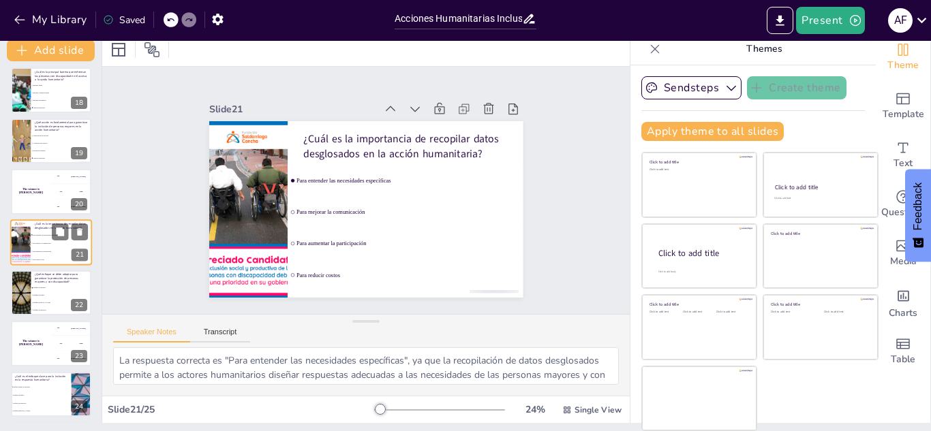
scroll to position [921, 0]
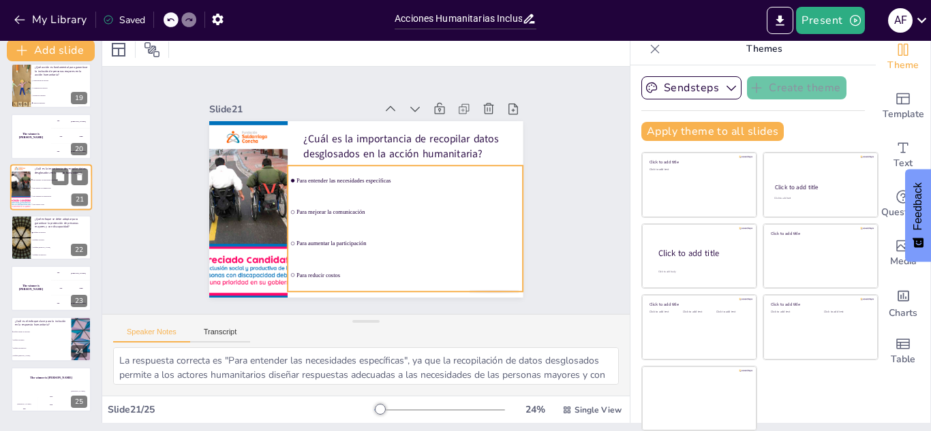
click at [43, 183] on li "Para entender las necesidades específicas" at bounding box center [61, 180] width 61 height 8
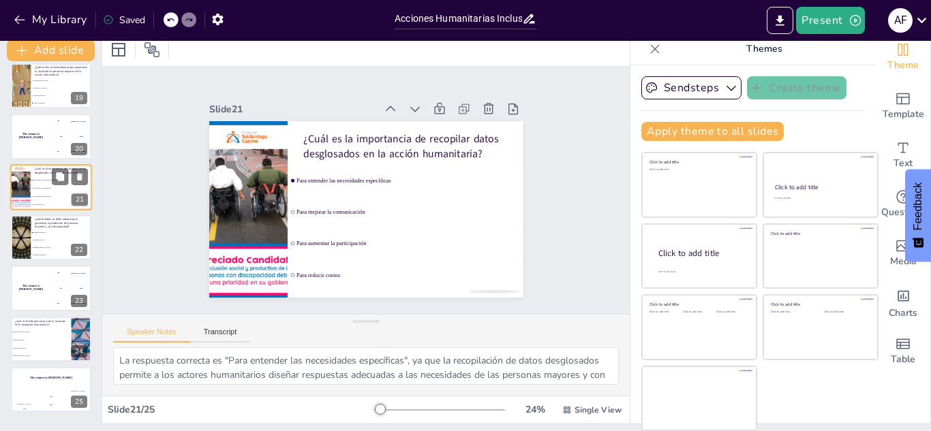
click at [43, 183] on li "Para entender las necesidades específicas" at bounding box center [61, 180] width 61 height 8
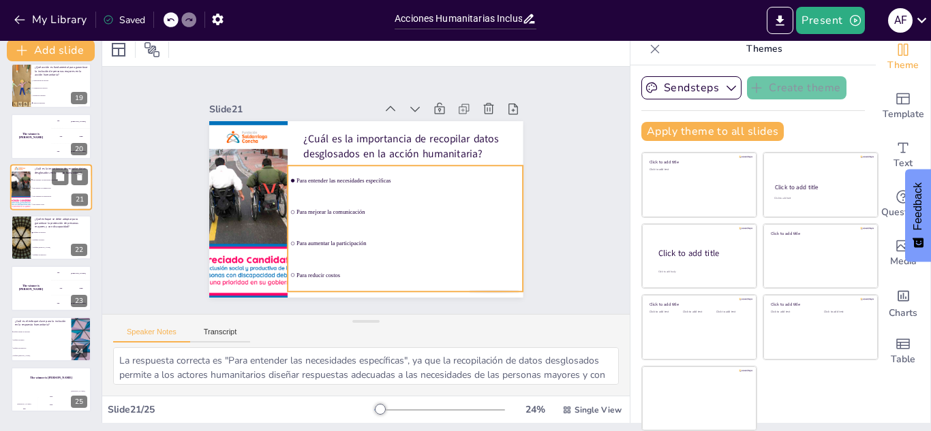
click at [43, 183] on li "Para entender las necesidades específicas" at bounding box center [61, 180] width 61 height 8
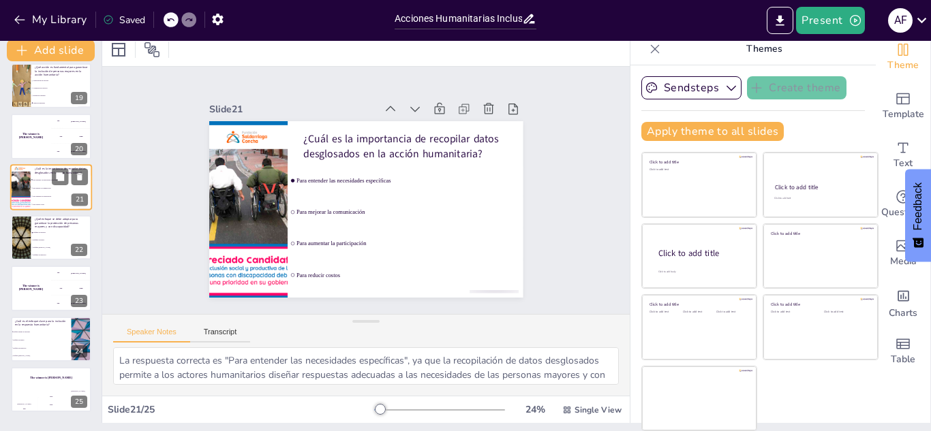
scroll to position [866, 0]
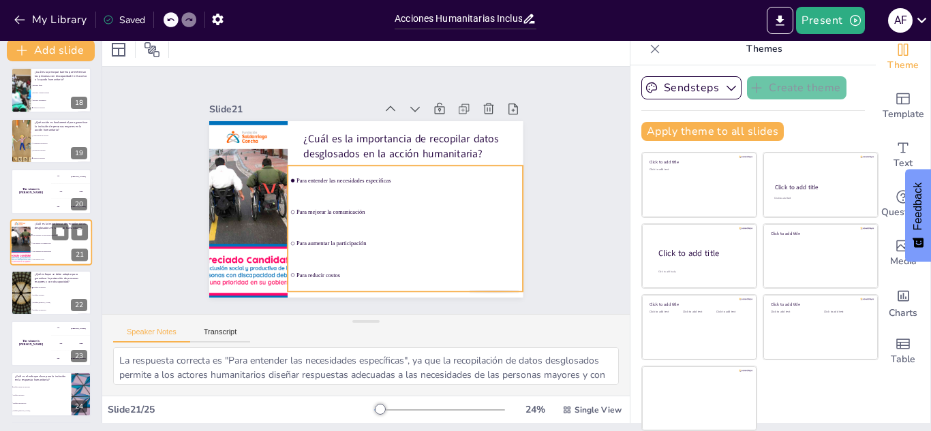
click at [31, 243] on li "Para mejorar la comunicación" at bounding box center [61, 243] width 61 height 8
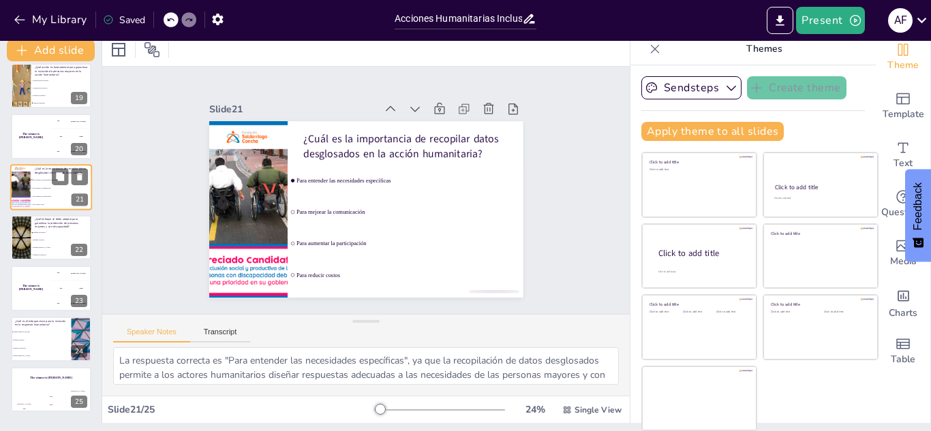
click at [31, 243] on li "Enfoque de género" at bounding box center [61, 240] width 61 height 7
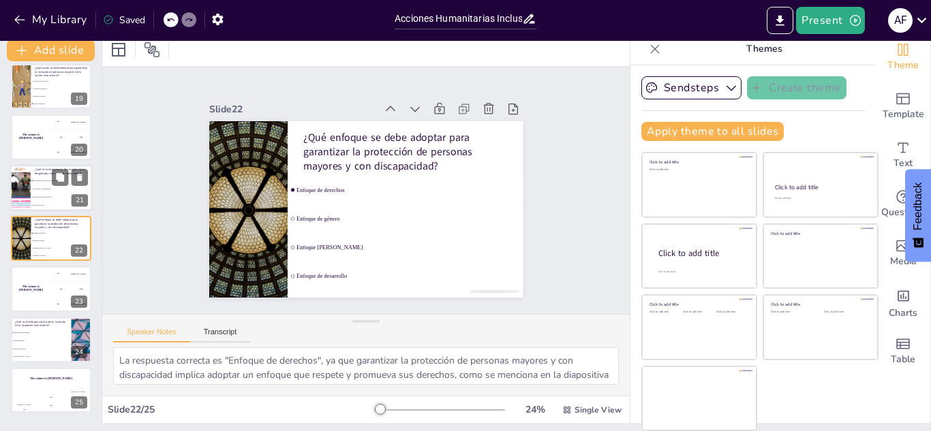
scroll to position [921, 0]
click at [33, 288] on h4 "The winner is [PERSON_NAME]" at bounding box center [30, 288] width 41 height 7
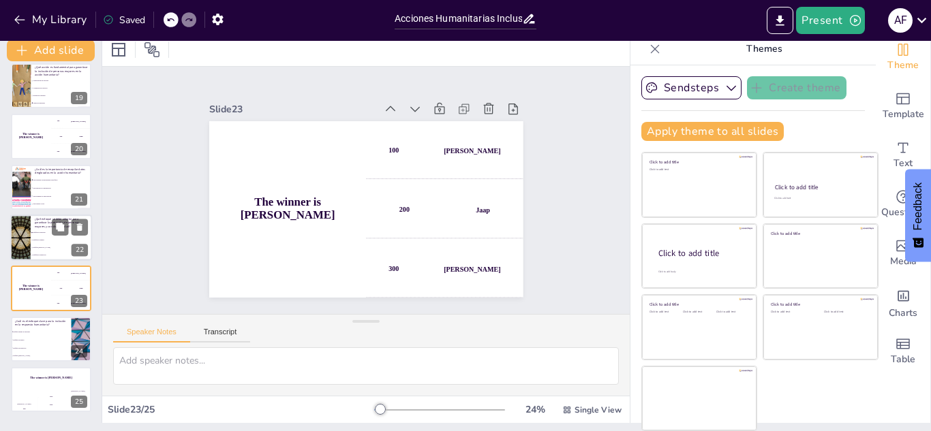
click at [33, 224] on div at bounding box center [51, 238] width 82 height 46
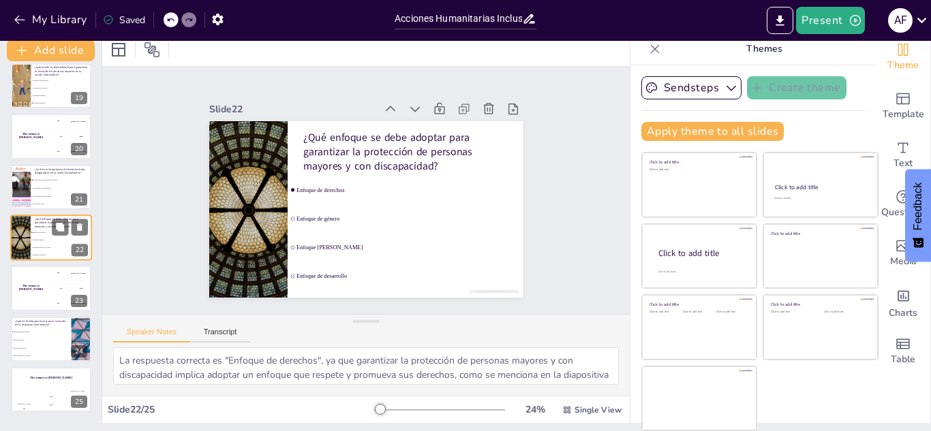
scroll to position [917, 0]
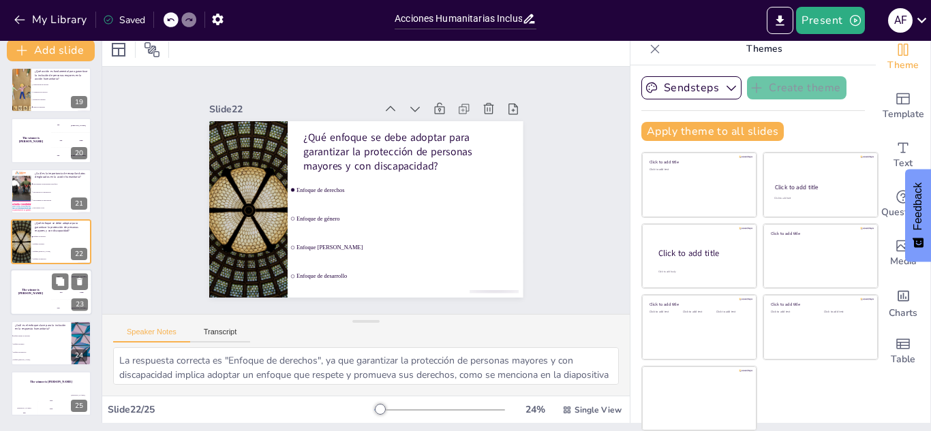
click at [29, 300] on div "The winner is [PERSON_NAME]" at bounding box center [30, 293] width 41 height 46
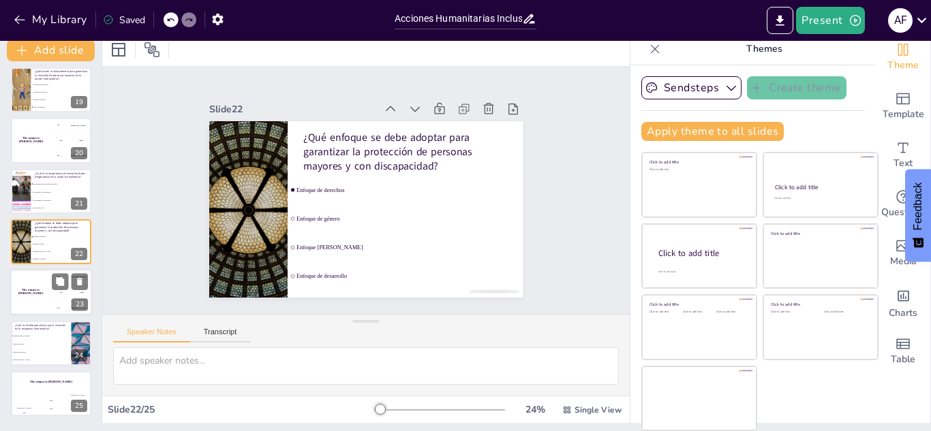
scroll to position [921, 0]
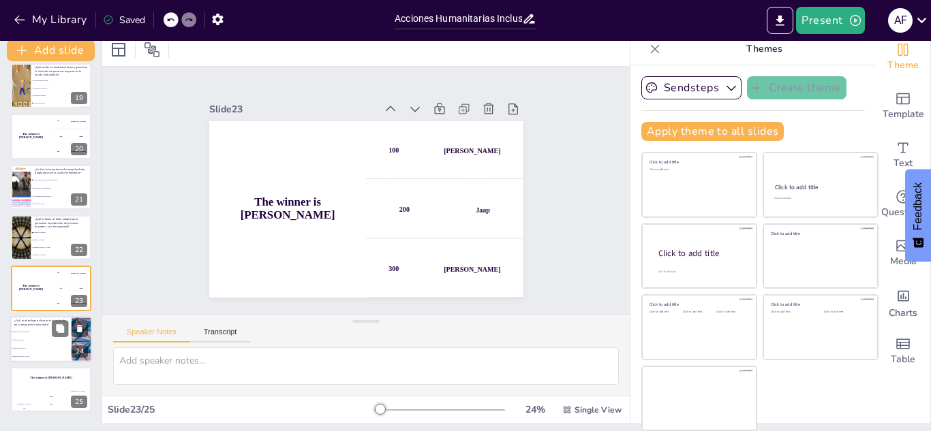
click at [30, 335] on li "Enfoque basado en derechos" at bounding box center [40, 332] width 61 height 8
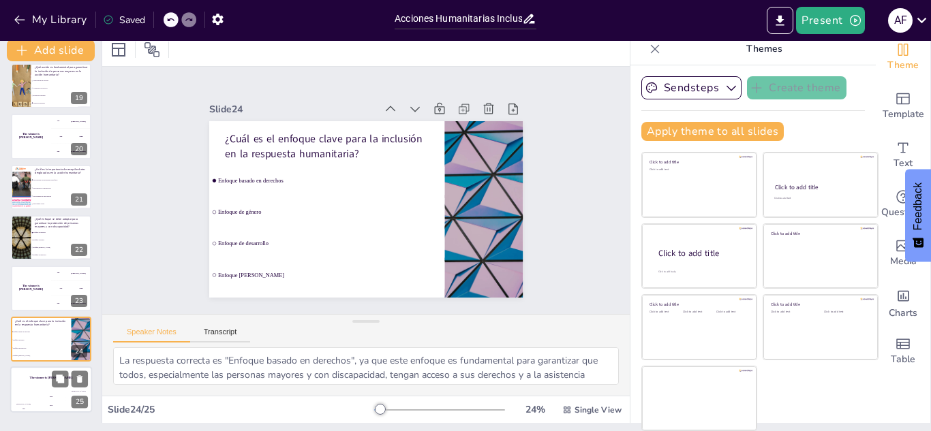
click at [29, 390] on div "Hasan 100" at bounding box center [23, 401] width 27 height 23
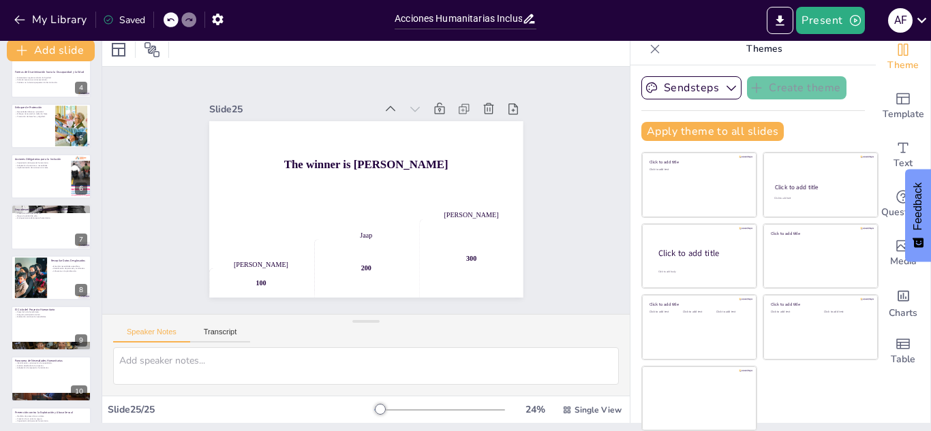
scroll to position [0, 0]
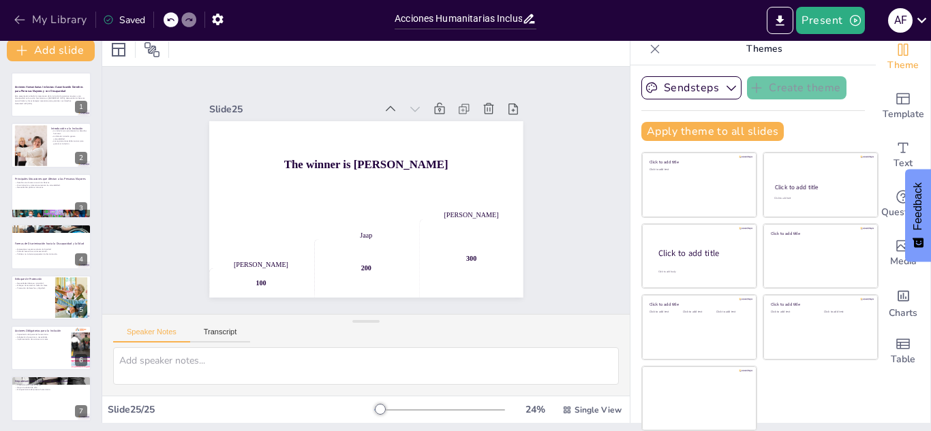
click at [20, 18] on icon "button" at bounding box center [20, 20] width 14 height 14
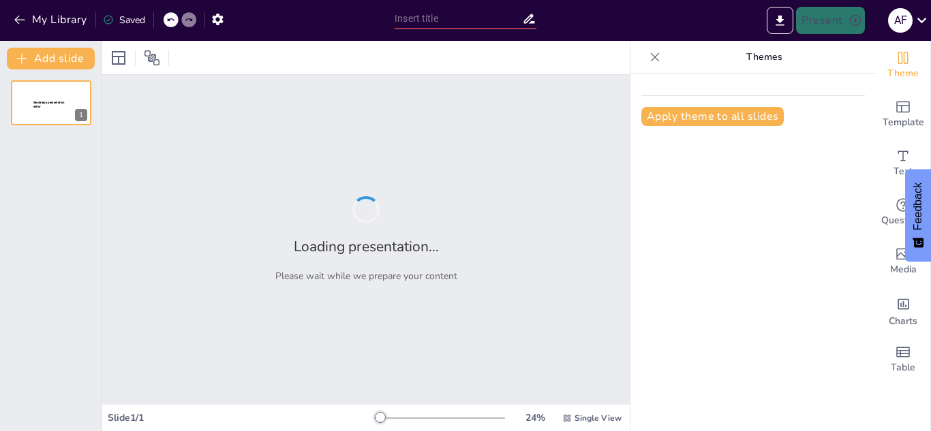
type input "Acciones Humanitarias Inclusivas: Garantizando Derechos para Personas Mayores y…"
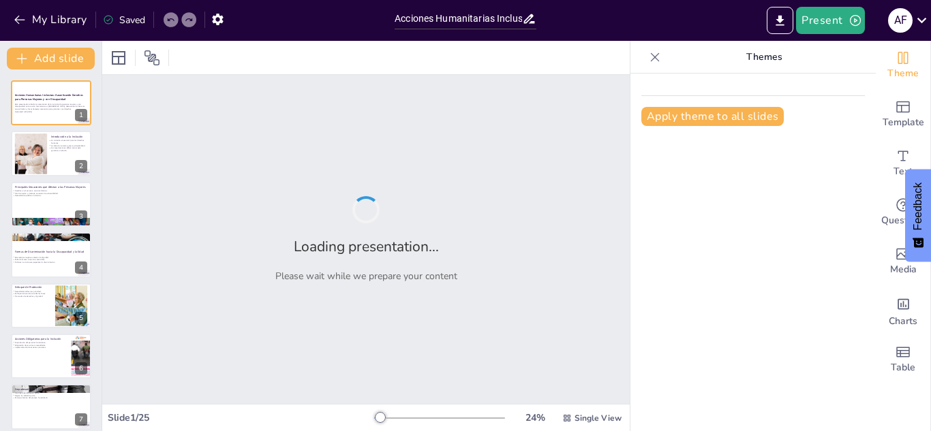
checkbox input "true"
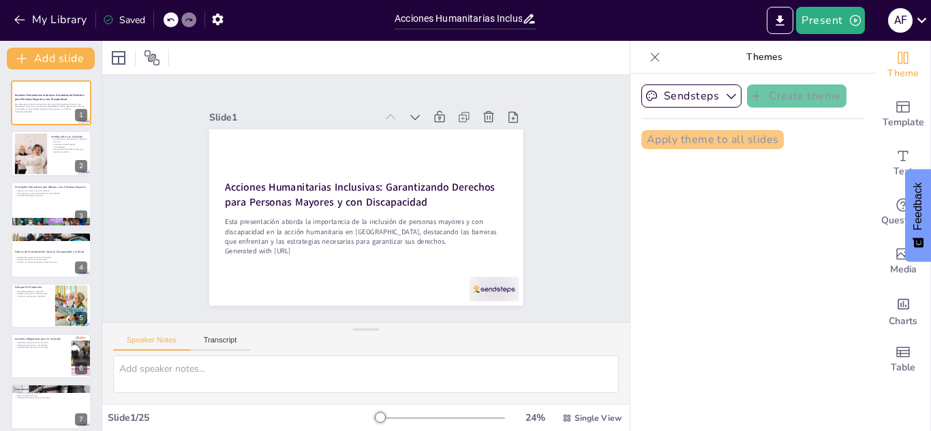
checkbox input "true"
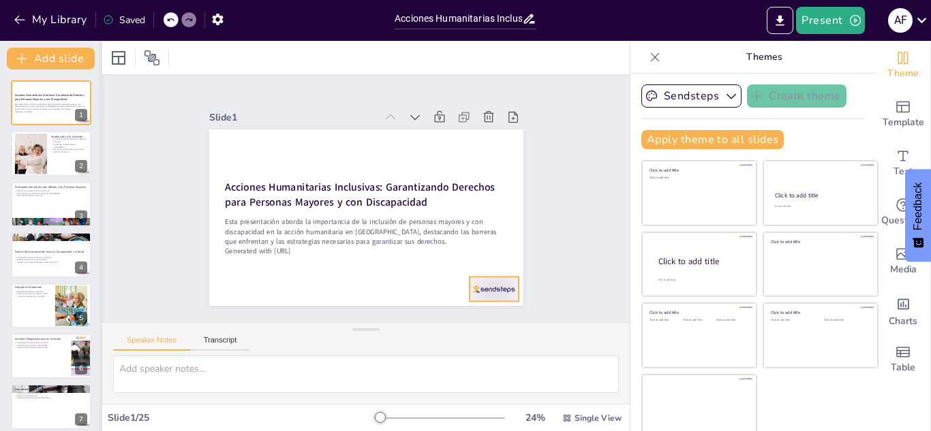
checkbox input "true"
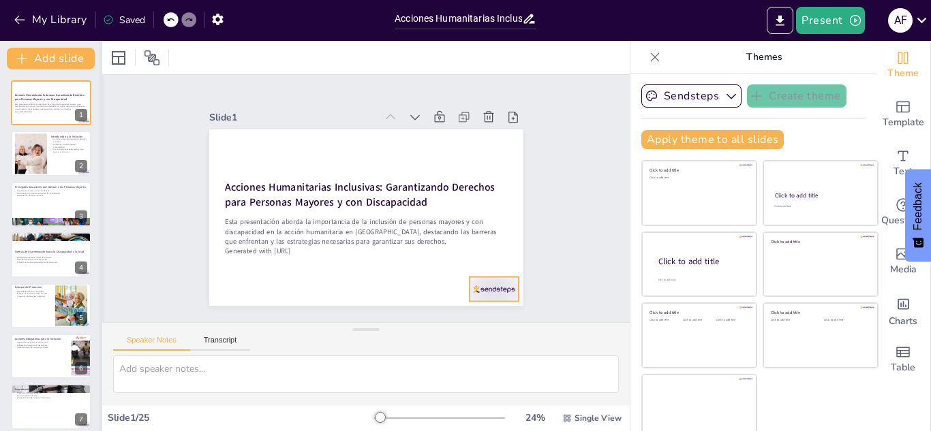
checkbox input "true"
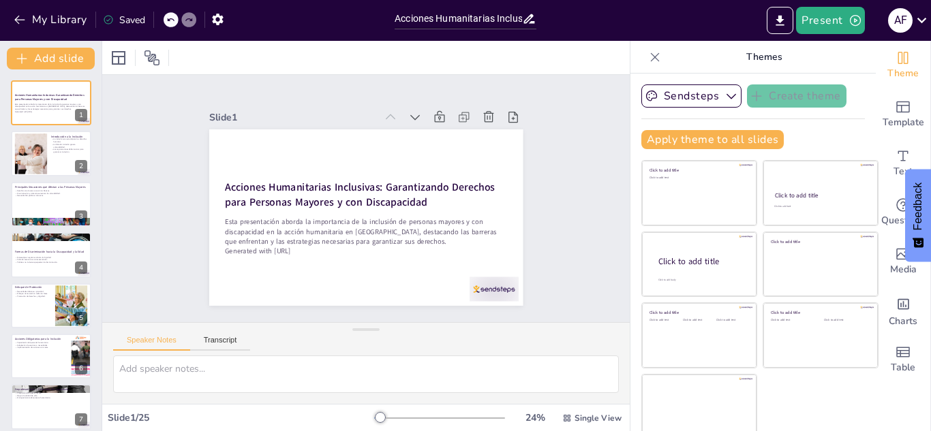
click at [170, 23] on icon at bounding box center [170, 20] width 8 height 8
checkbox input "true"
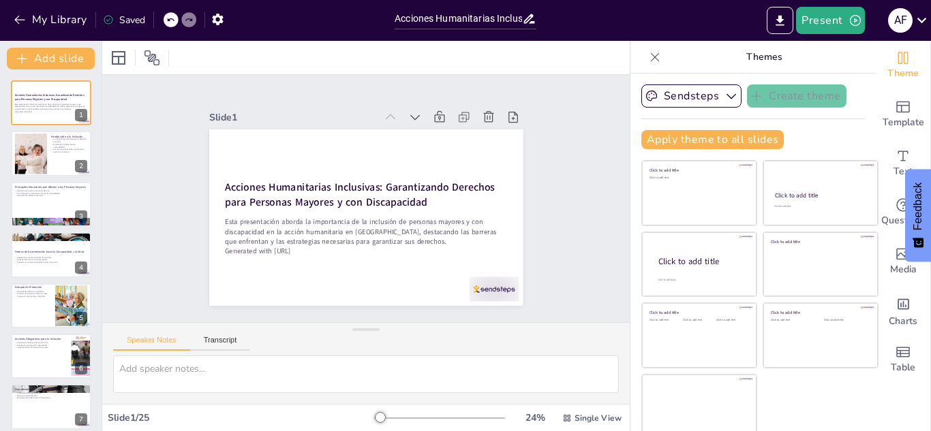
checkbox input "true"
click at [170, 23] on icon at bounding box center [170, 20] width 8 height 8
checkbox input "true"
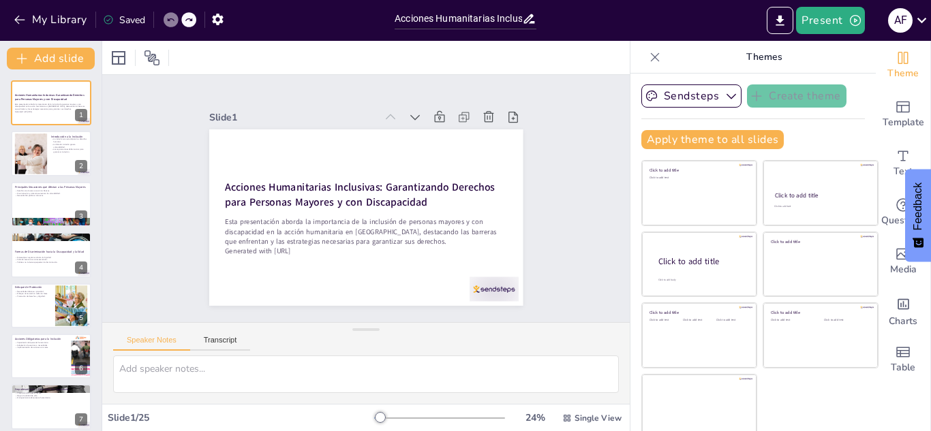
checkbox input "true"
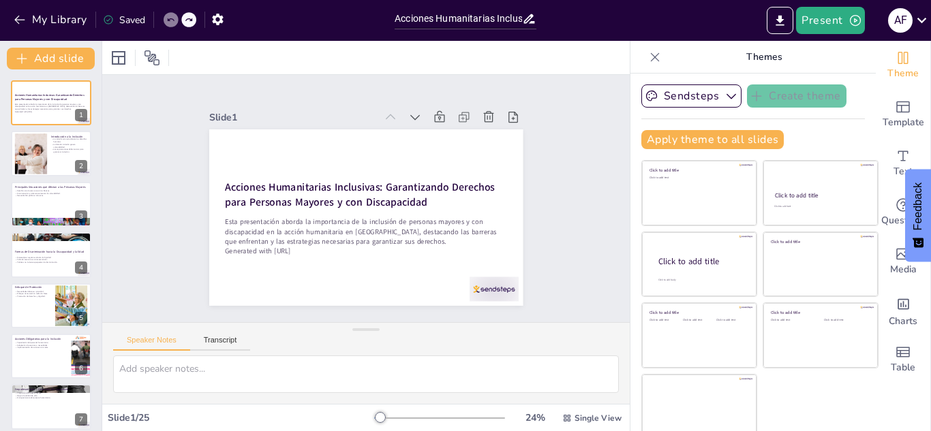
checkbox input "true"
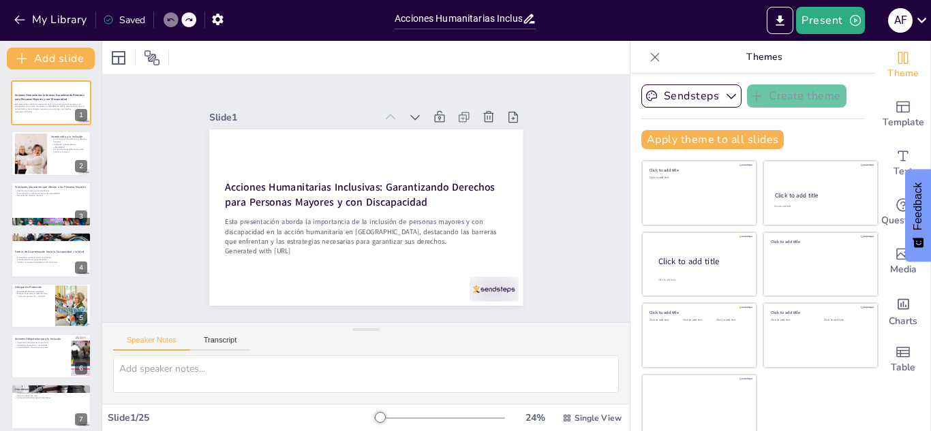
checkbox input "true"
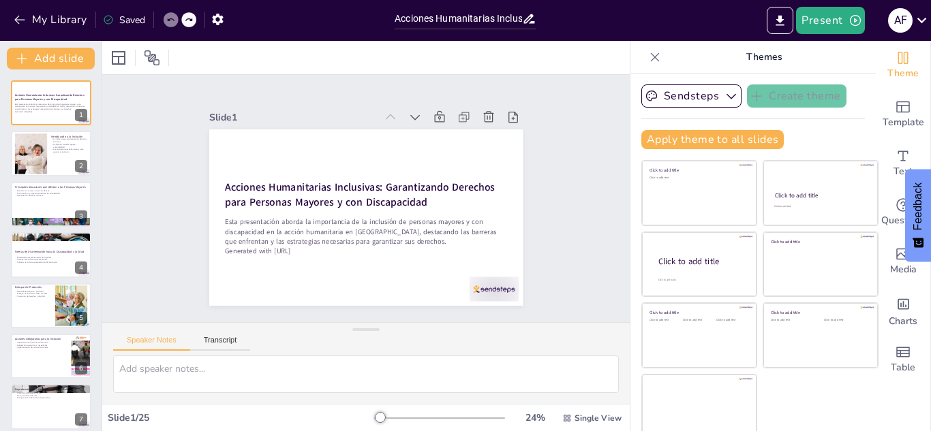
checkbox input "true"
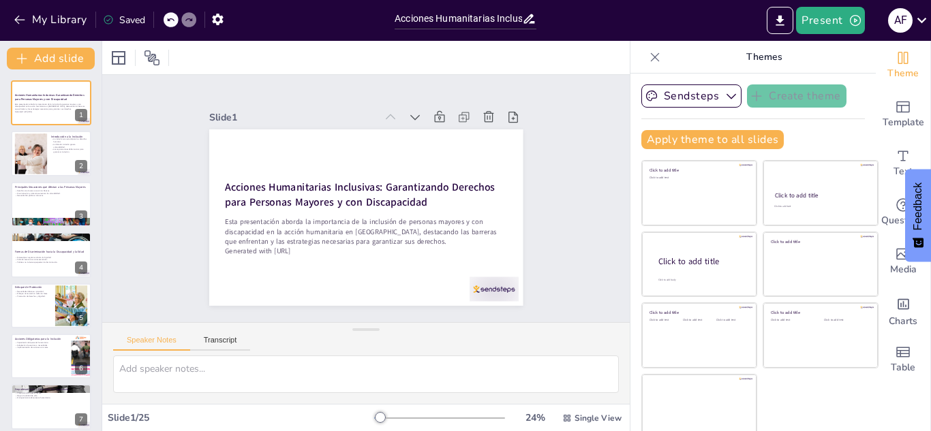
checkbox input "true"
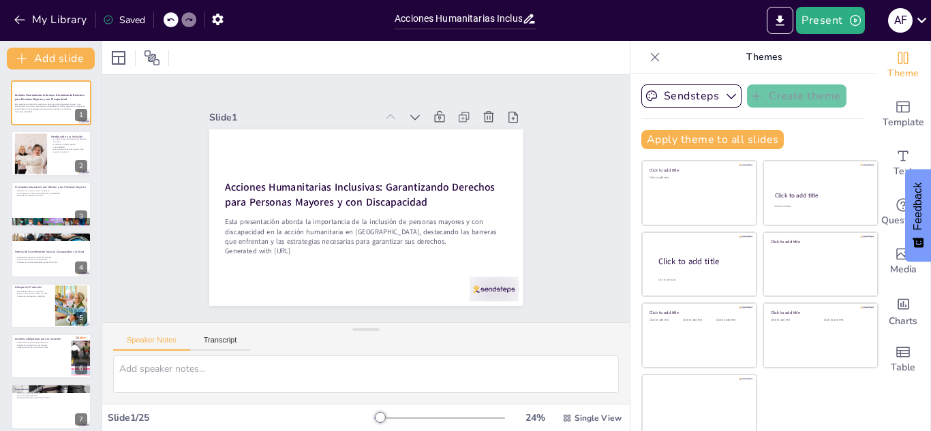
checkbox input "true"
